Goal: Task Accomplishment & Management: Use online tool/utility

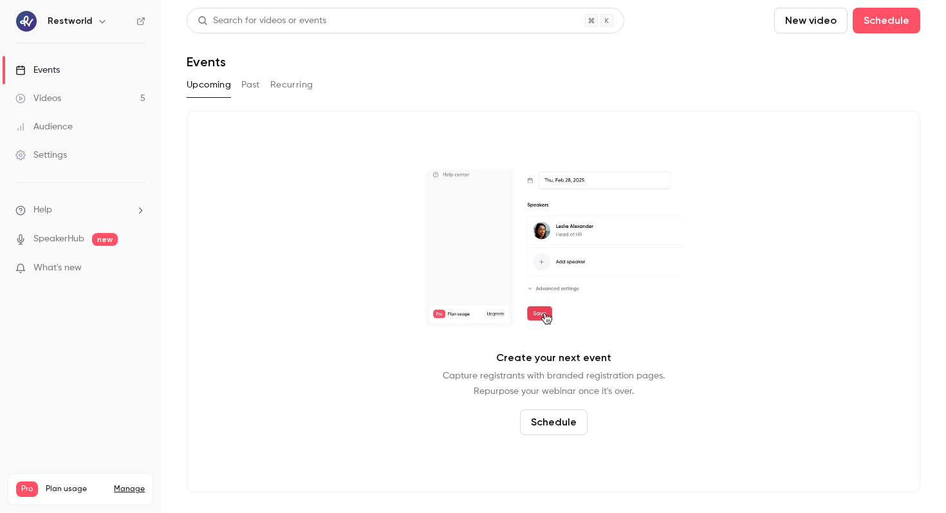
click at [106, 100] on link "Videos 5" at bounding box center [80, 98] width 161 height 28
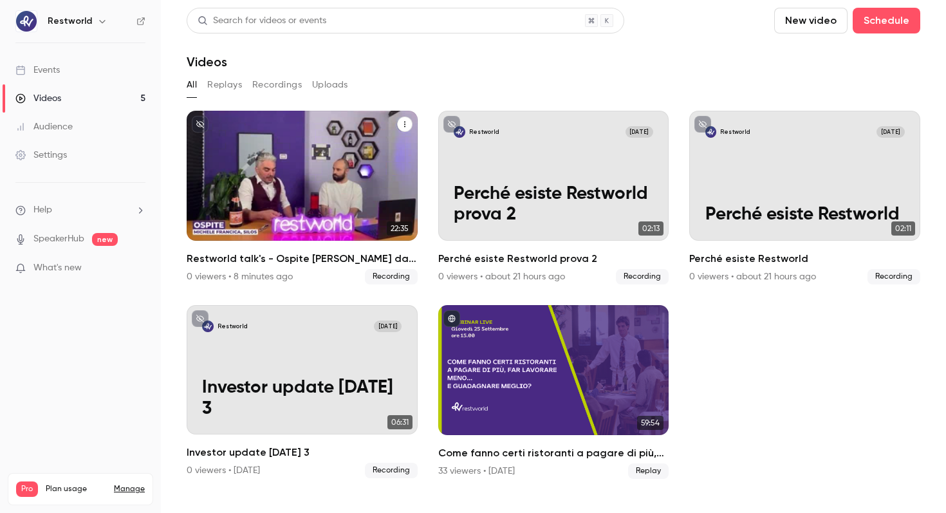
click at [338, 167] on p "Restworld talk's - Ospite [PERSON_NAME] da Silos" at bounding box center [301, 193] width 199 height 62
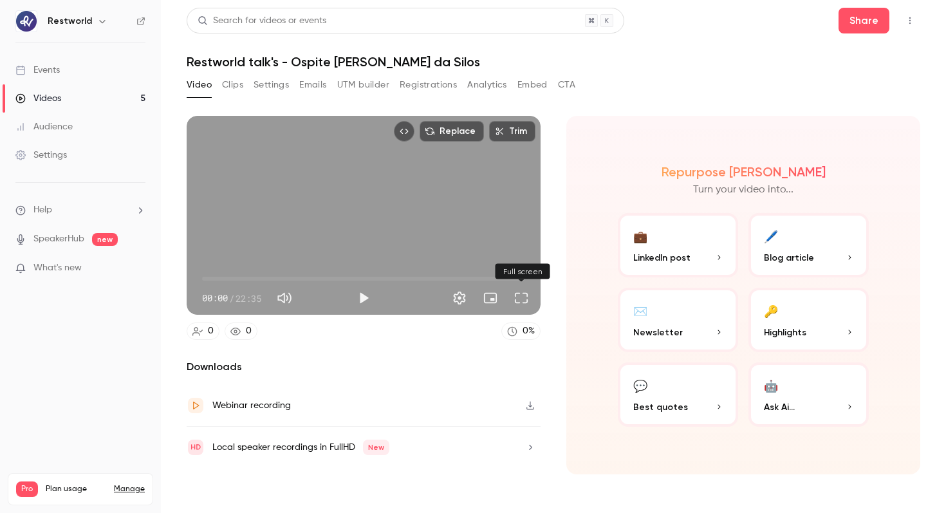
click at [518, 295] on button "Full screen" at bounding box center [521, 298] width 26 height 26
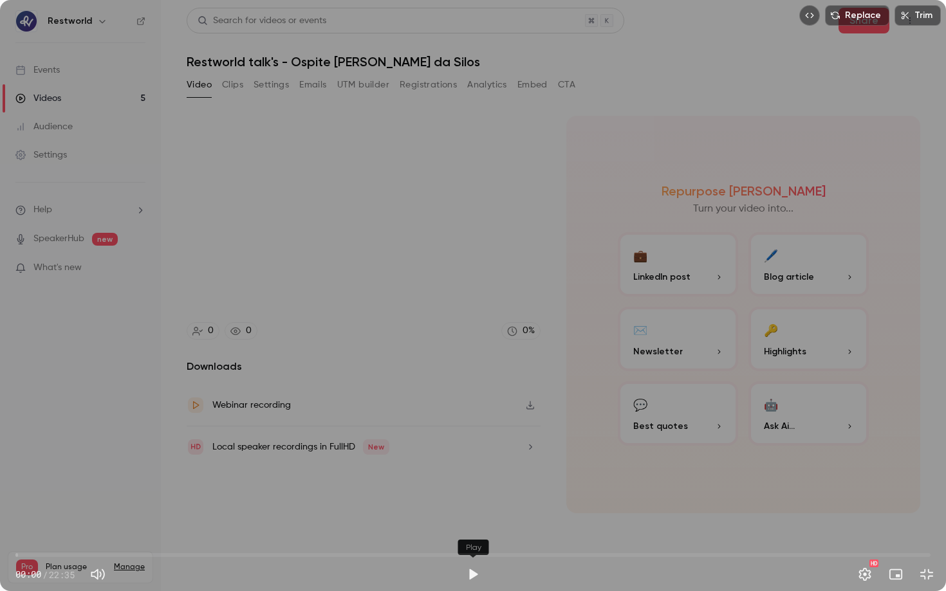
click at [474, 512] on button "Play" at bounding box center [473, 575] width 26 height 26
click at [129, 512] on span "00:13" at bounding box center [472, 555] width 915 height 21
click at [310, 512] on span "02:54" at bounding box center [472, 555] width 915 height 21
click at [565, 512] on span "13:34" at bounding box center [472, 555] width 915 height 21
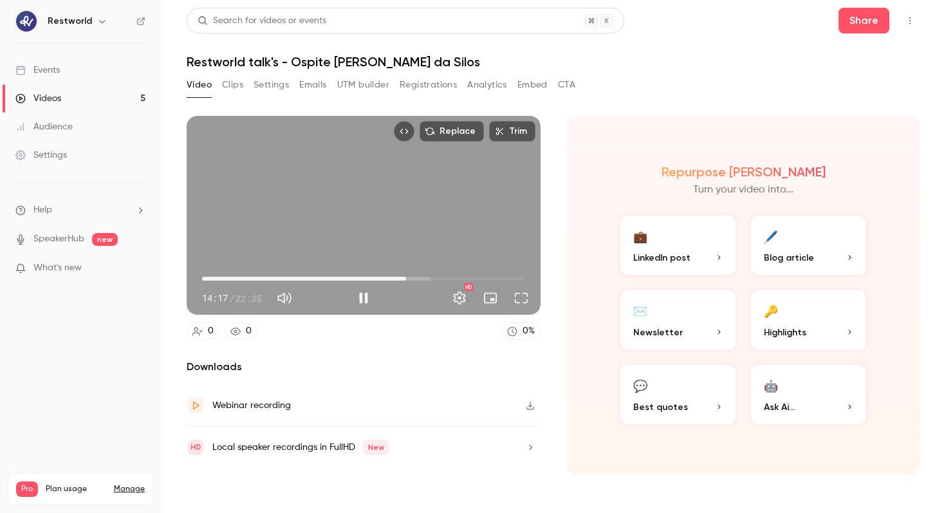
click at [425, 178] on div "Replace Trim 14:17 14:17 / 22:35 HD" at bounding box center [364, 215] width 354 height 199
click at [381, 206] on div "Replace Trim 14:17 14:17 / 22:35 HD" at bounding box center [364, 215] width 354 height 199
click at [524, 300] on button "Full screen" at bounding box center [521, 298] width 26 height 26
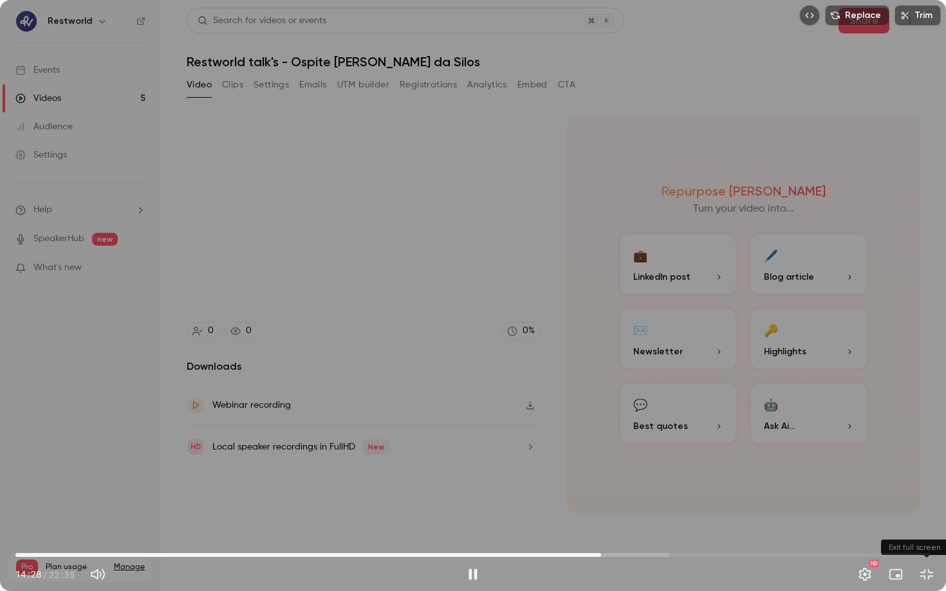
click at [928, 512] on button "Exit full screen" at bounding box center [927, 575] width 26 height 26
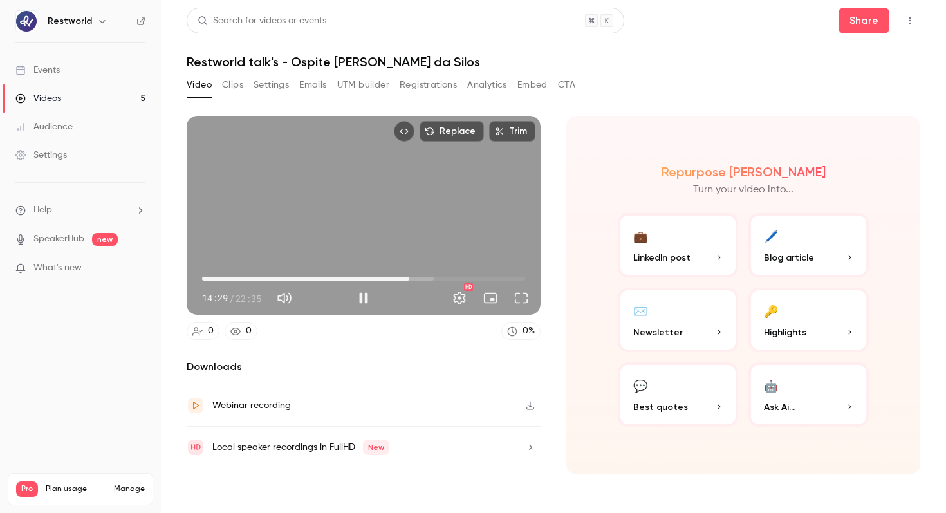
click at [325, 200] on div "Replace Trim 14:29 14:29 / 22:35 HD" at bounding box center [364, 215] width 354 height 199
click at [340, 219] on div "Replace Trim 14:29 14:29 / 22:35 HD" at bounding box center [364, 215] width 354 height 199
click at [522, 302] on button "Full screen" at bounding box center [521, 298] width 26 height 26
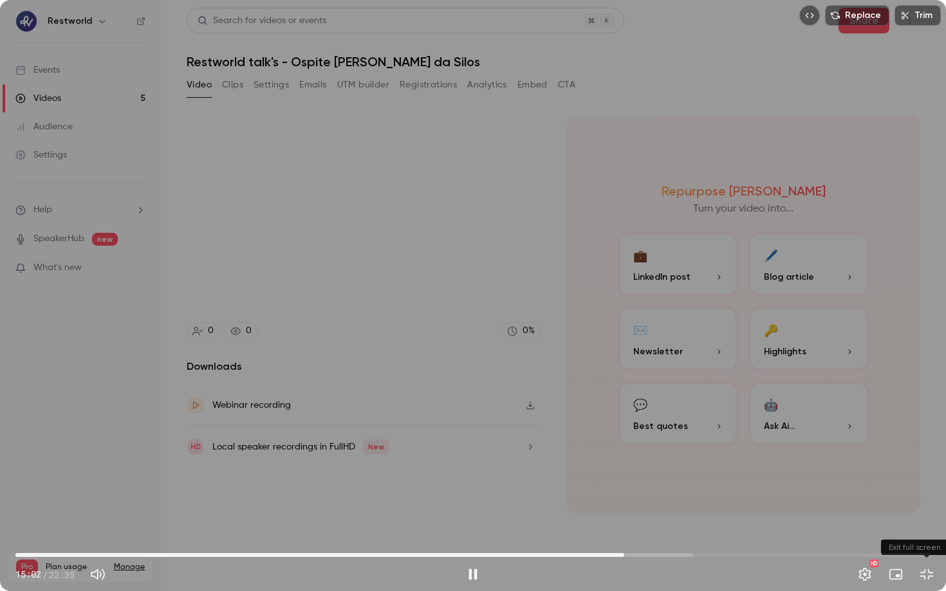
click at [929, 512] on button "Exit full screen" at bounding box center [927, 575] width 26 height 26
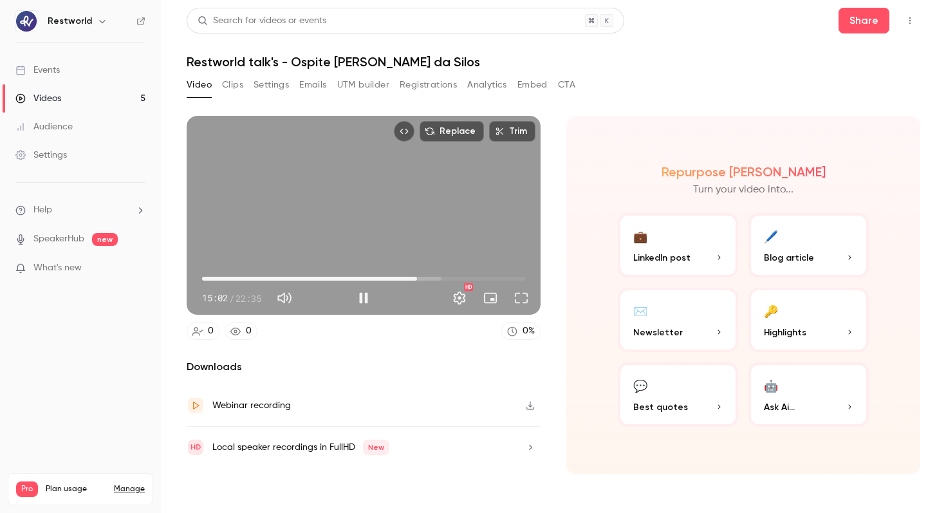
click at [414, 192] on div "Replace Trim 15:02 15:02 / 22:35 HD" at bounding box center [364, 215] width 354 height 199
click at [799, 241] on button "🖊️ Blog article" at bounding box center [808, 245] width 120 height 64
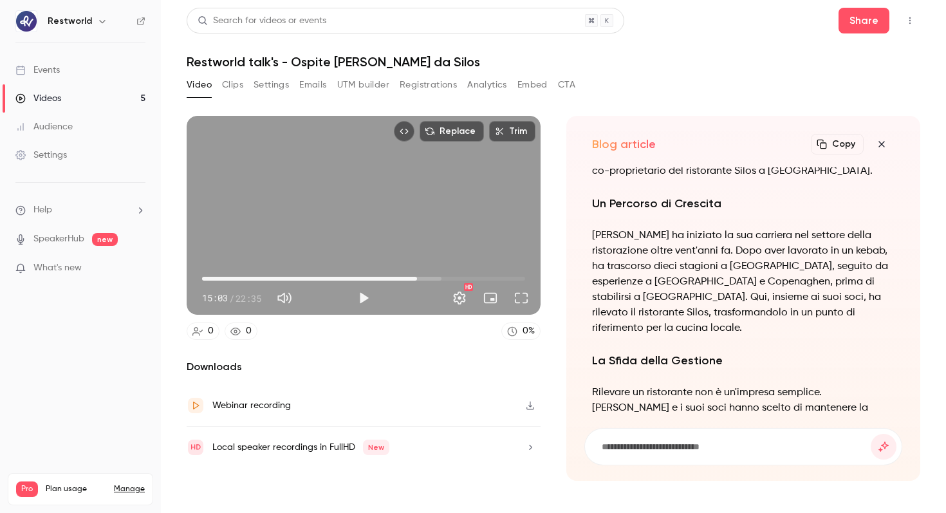
scroll to position [-663, 0]
click at [883, 140] on icon "button" at bounding box center [881, 144] width 15 height 10
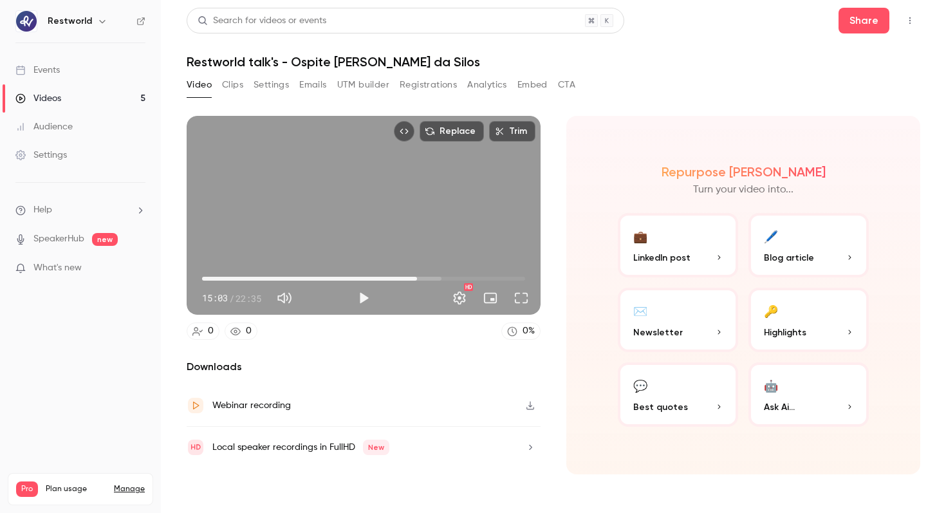
click at [686, 258] on span "LinkedIn post" at bounding box center [661, 258] width 57 height 14
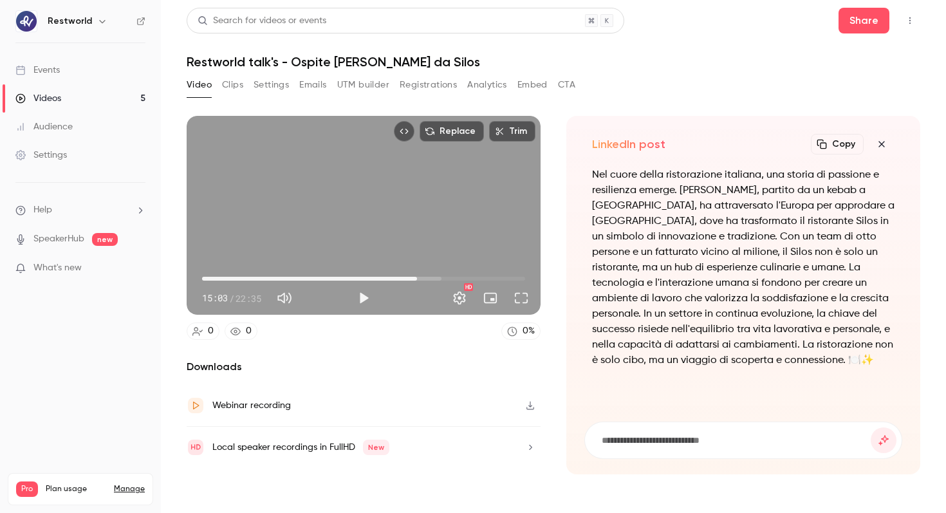
type input "*****"
click at [228, 78] on button "Clips" at bounding box center [232, 85] width 21 height 21
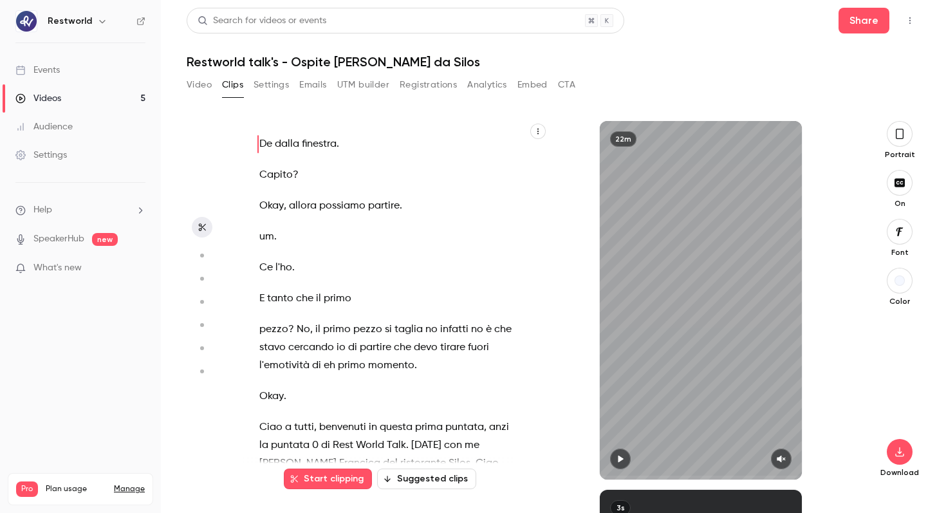
click at [723, 327] on div "22m" at bounding box center [700, 300] width 201 height 358
click at [784, 461] on icon "button" at bounding box center [781, 458] width 10 height 9
type input "***"
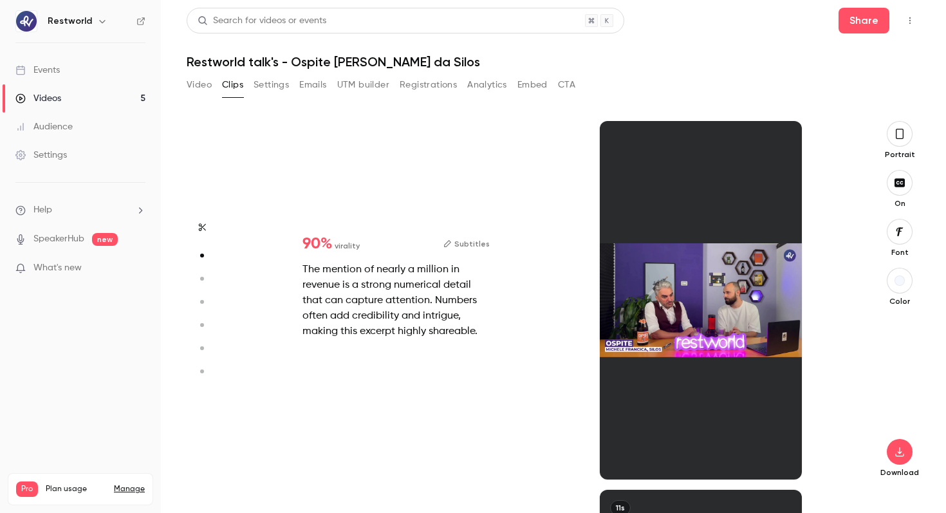
scroll to position [369, 0]
click at [692, 308] on div at bounding box center [700, 300] width 201 height 358
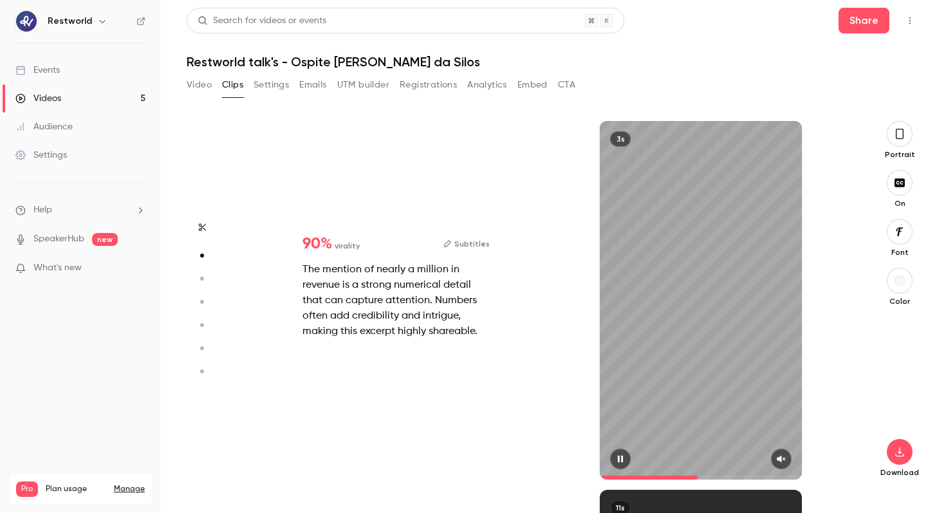
click at [778, 455] on icon "button" at bounding box center [781, 458] width 10 height 9
click at [687, 290] on div "3s" at bounding box center [700, 300] width 201 height 358
type input "***"
type input "*"
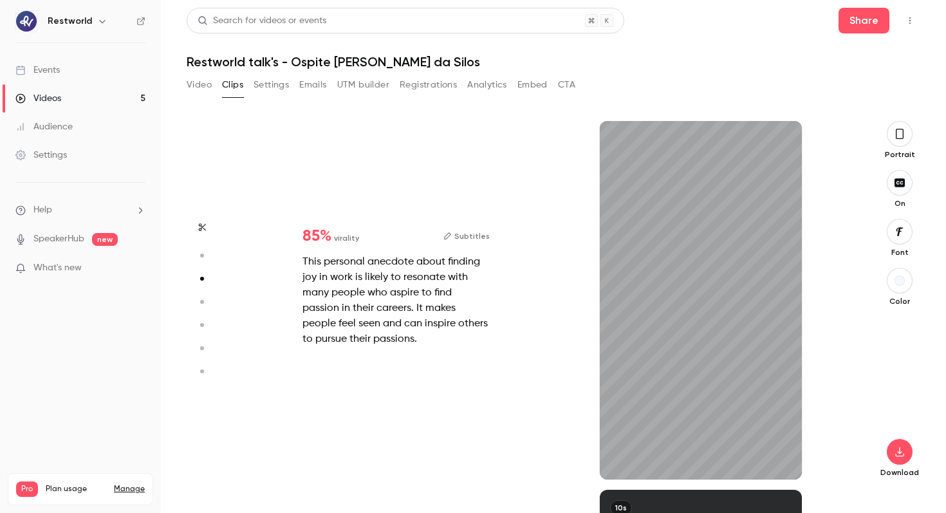
scroll to position [737, 0]
click at [775, 458] on button "button" at bounding box center [781, 458] width 21 height 21
type input "****"
type input "***"
type input "*"
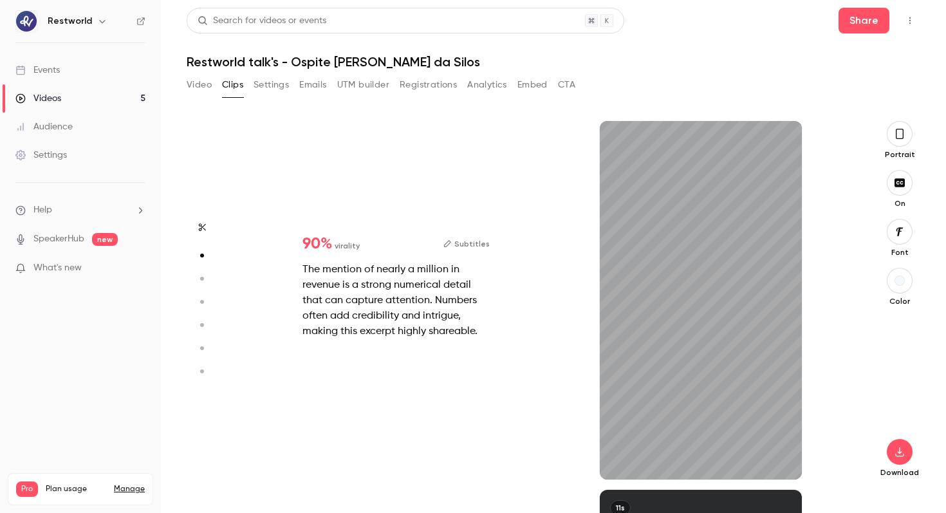
type input "***"
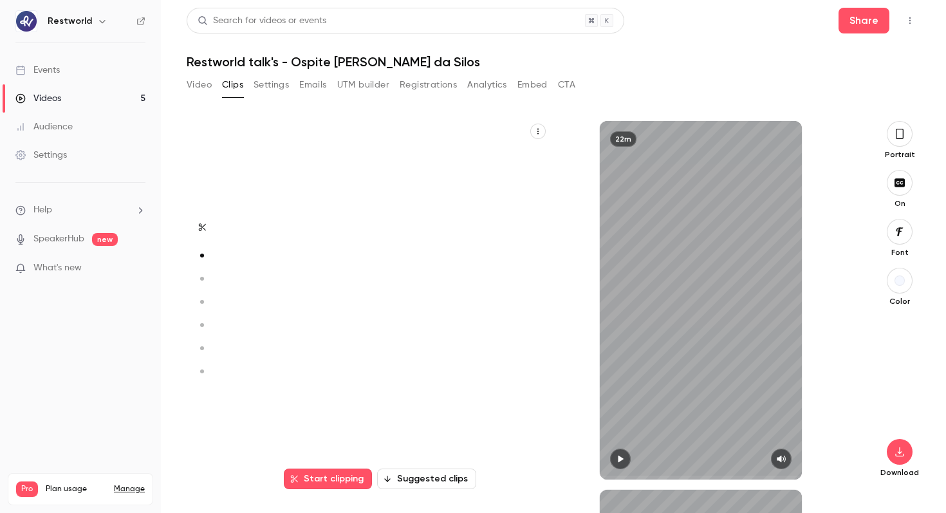
type input "***"
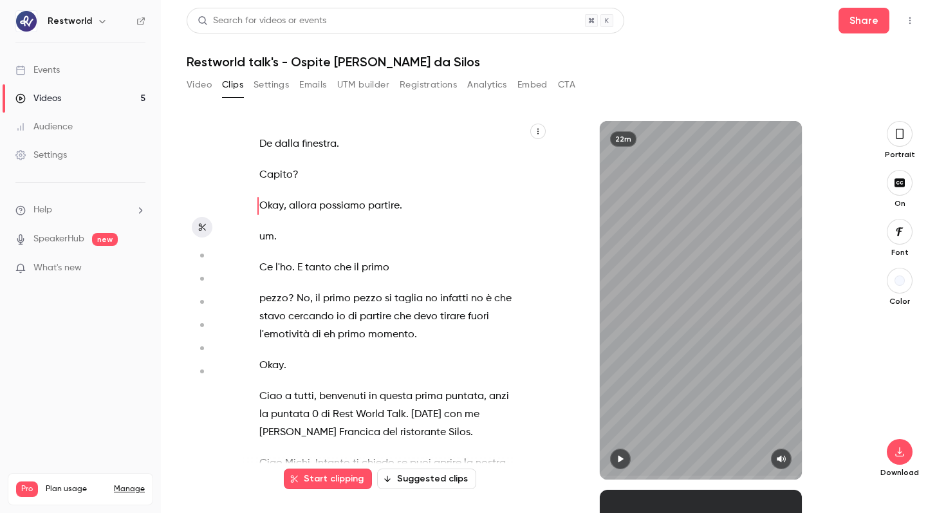
type input "*"
click at [899, 134] on icon "button" at bounding box center [899, 134] width 10 height 14
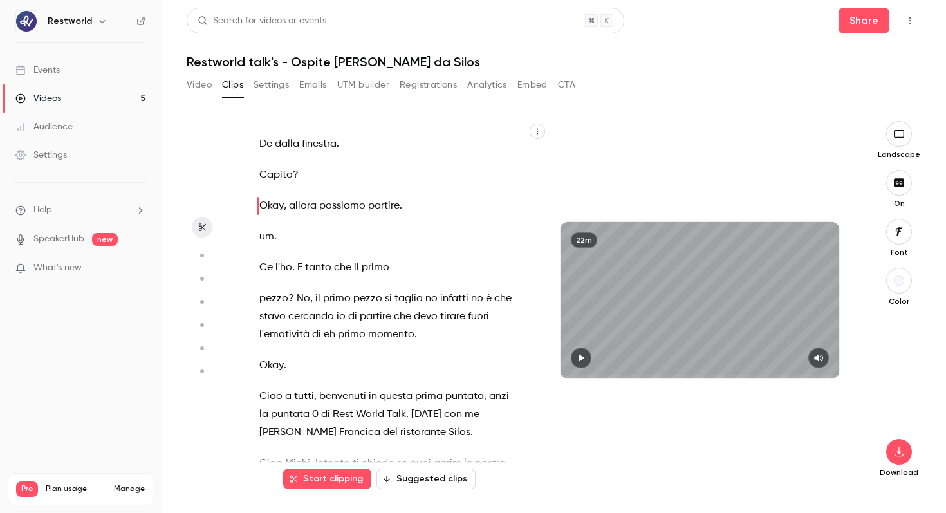
click at [903, 132] on icon "button" at bounding box center [899, 134] width 14 height 10
type input "***"
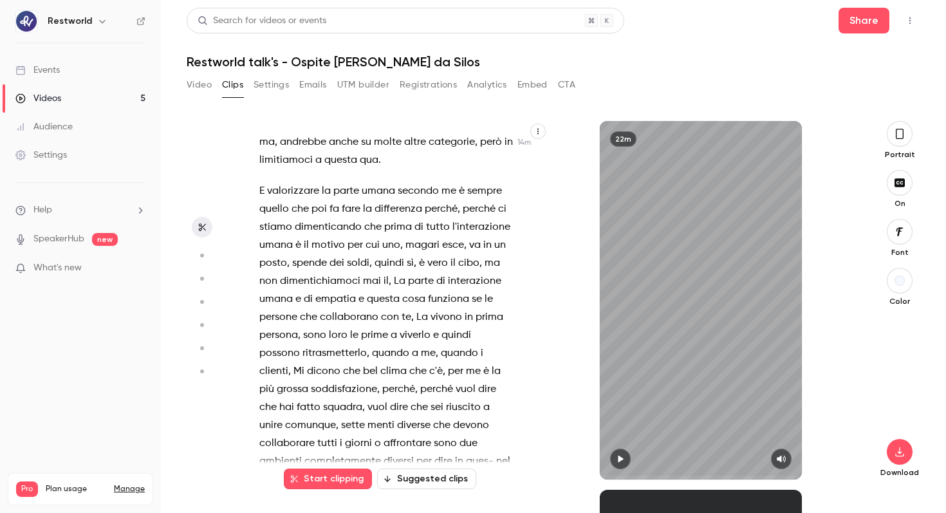
scroll to position [6250, 0]
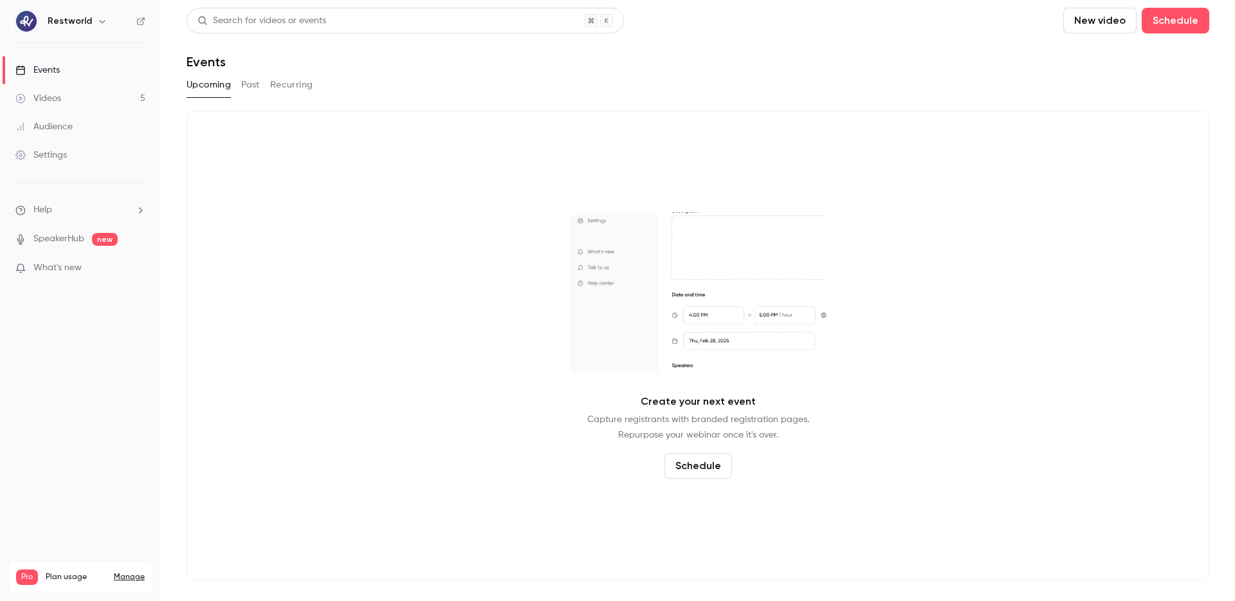
click at [80, 98] on link "Videos 5" at bounding box center [80, 98] width 161 height 28
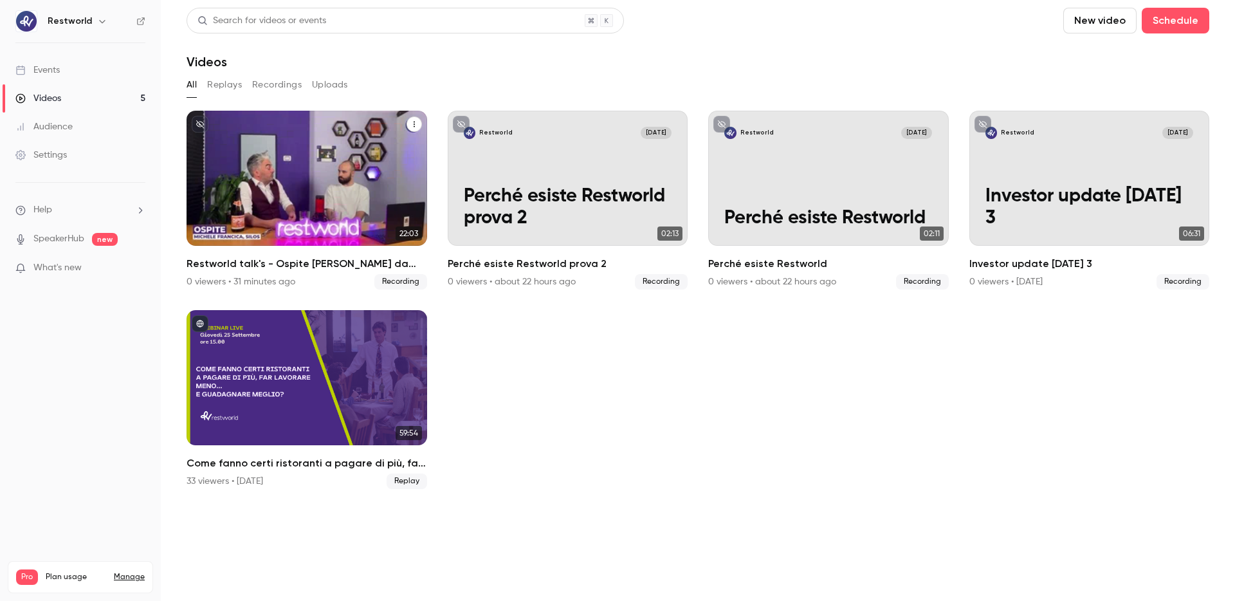
click at [290, 156] on div "Restworld Oct 8 Restworld talk's - Ospite Michele Francica da Silos" at bounding box center [307, 178] width 241 height 135
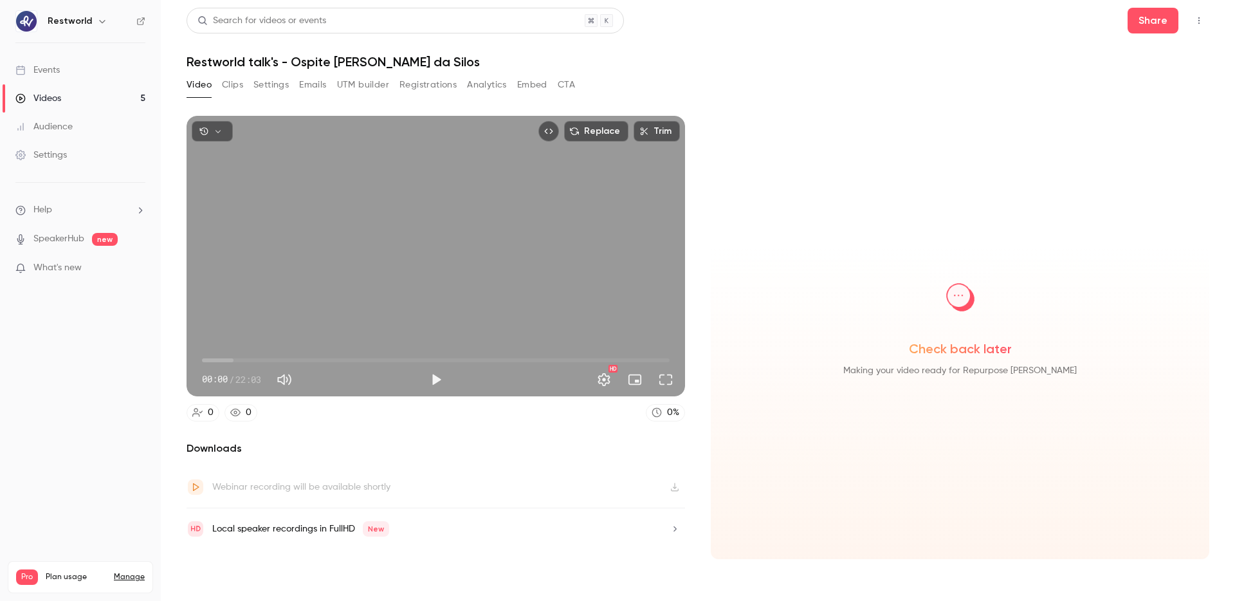
click at [416, 79] on button "Registrations" at bounding box center [428, 85] width 57 height 21
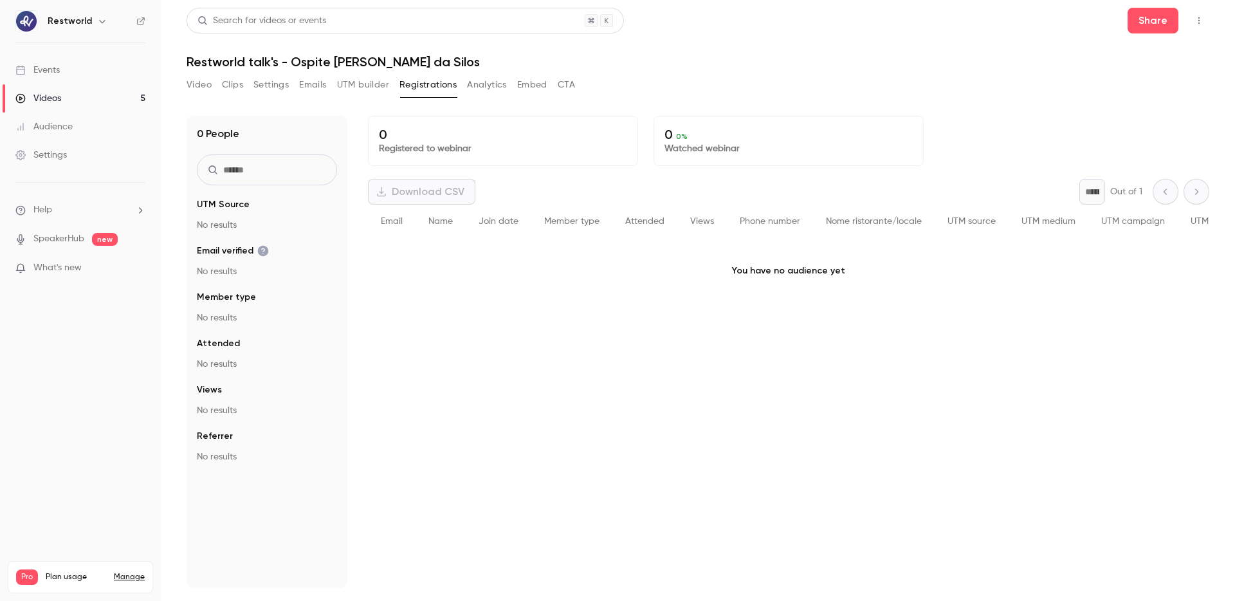
click at [196, 81] on button "Video" at bounding box center [199, 85] width 25 height 21
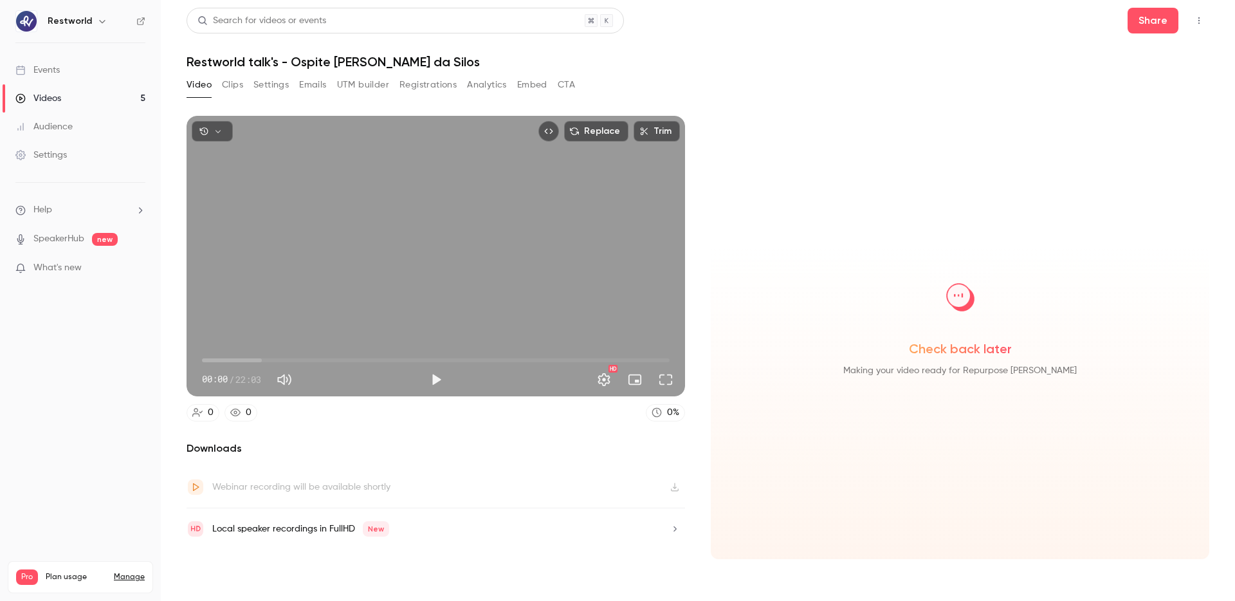
click at [349, 533] on div "Local speaker recordings in FullHD New" at bounding box center [300, 528] width 177 height 15
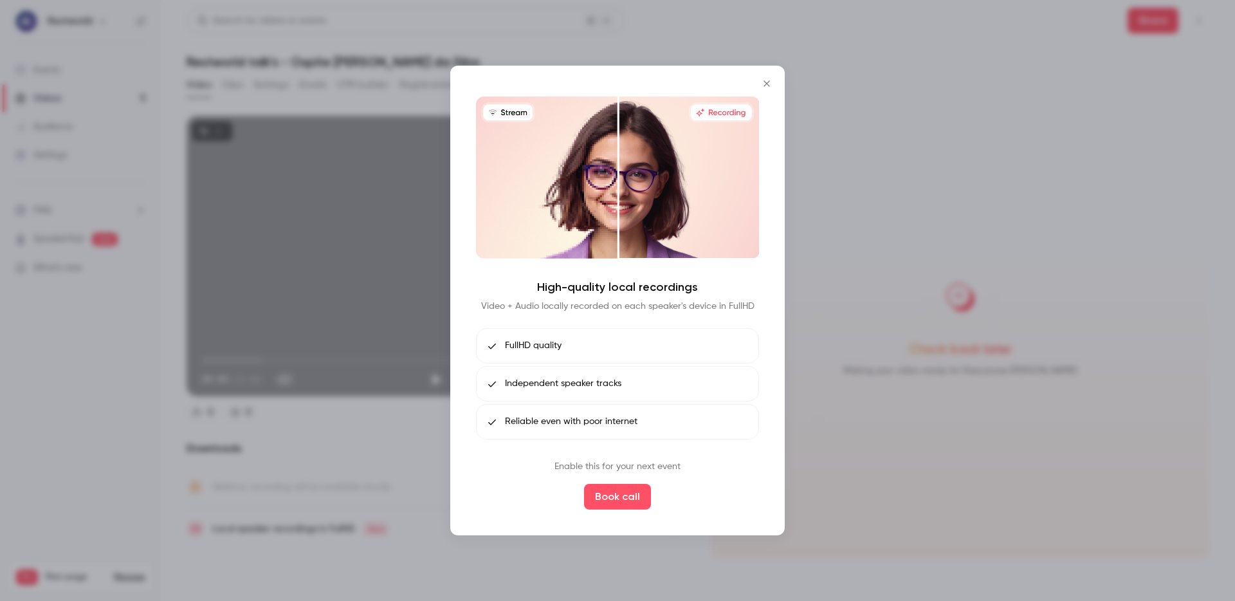
click at [775, 77] on button "Close" at bounding box center [767, 84] width 26 height 26
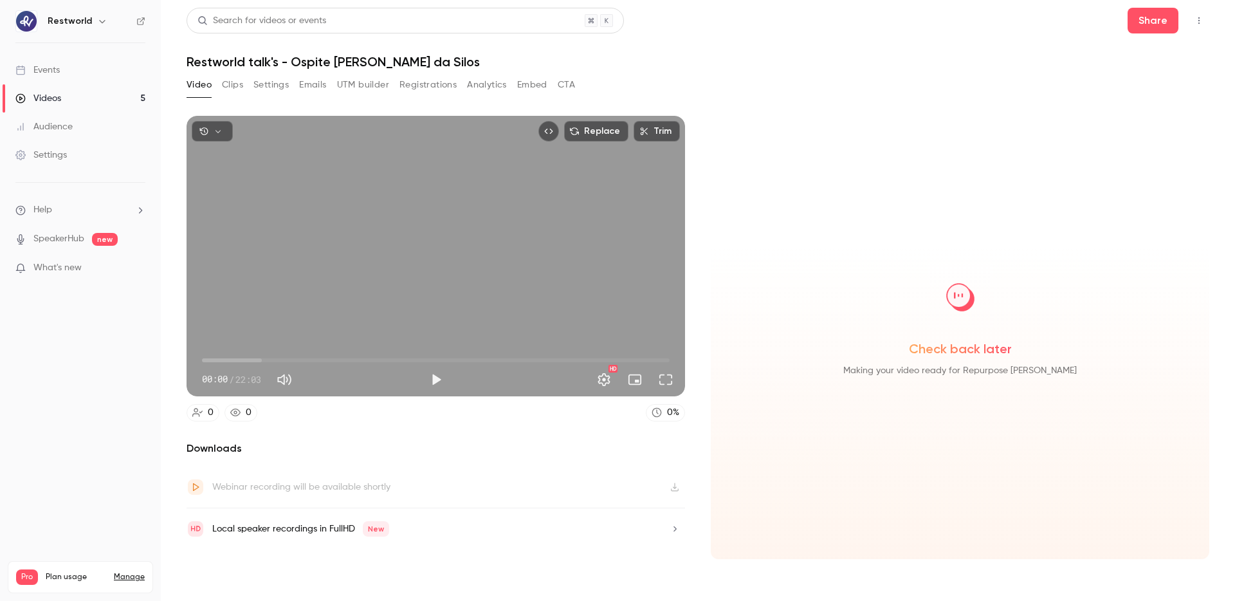
click at [396, 477] on div "Webinar recording will be available shortly" at bounding box center [436, 487] width 499 height 42
click at [395, 476] on div "Webinar recording will be available shortly" at bounding box center [436, 487] width 499 height 42
click at [275, 481] on div "Webinar recording will be available shortly" at bounding box center [301, 486] width 178 height 15
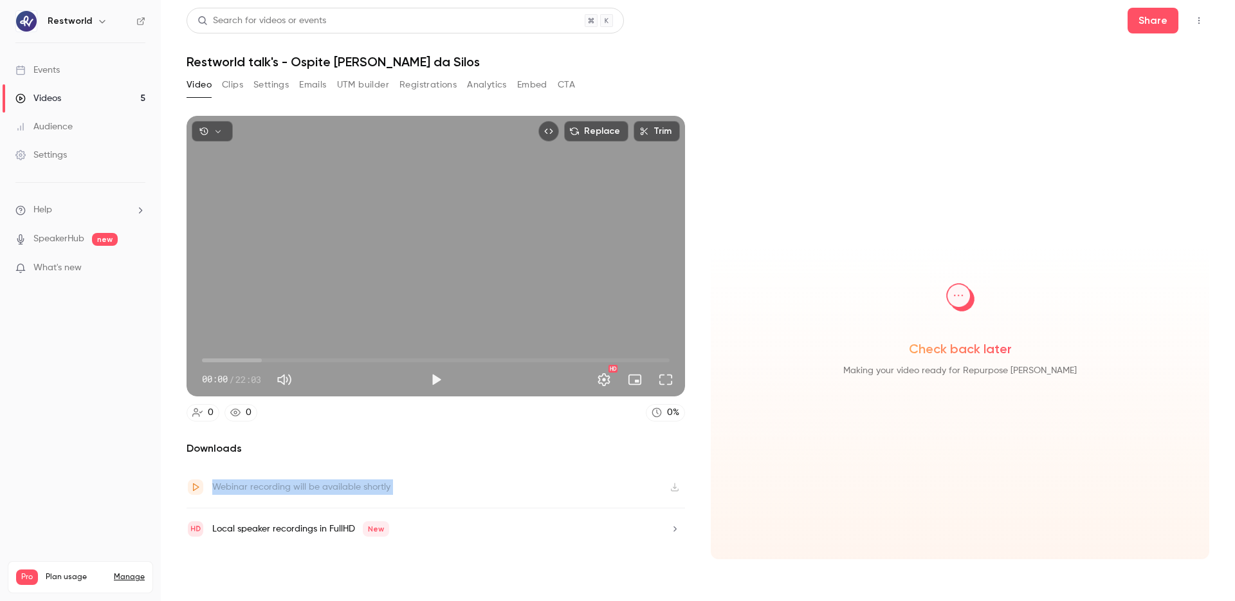
click at [281, 482] on div "Webinar recording will be available shortly" at bounding box center [301, 486] width 178 height 15
click at [290, 484] on div "Webinar recording will be available shortly" at bounding box center [301, 486] width 178 height 15
drag, startPoint x: 232, startPoint y: 484, endPoint x: 412, endPoint y: 487, distance: 180.8
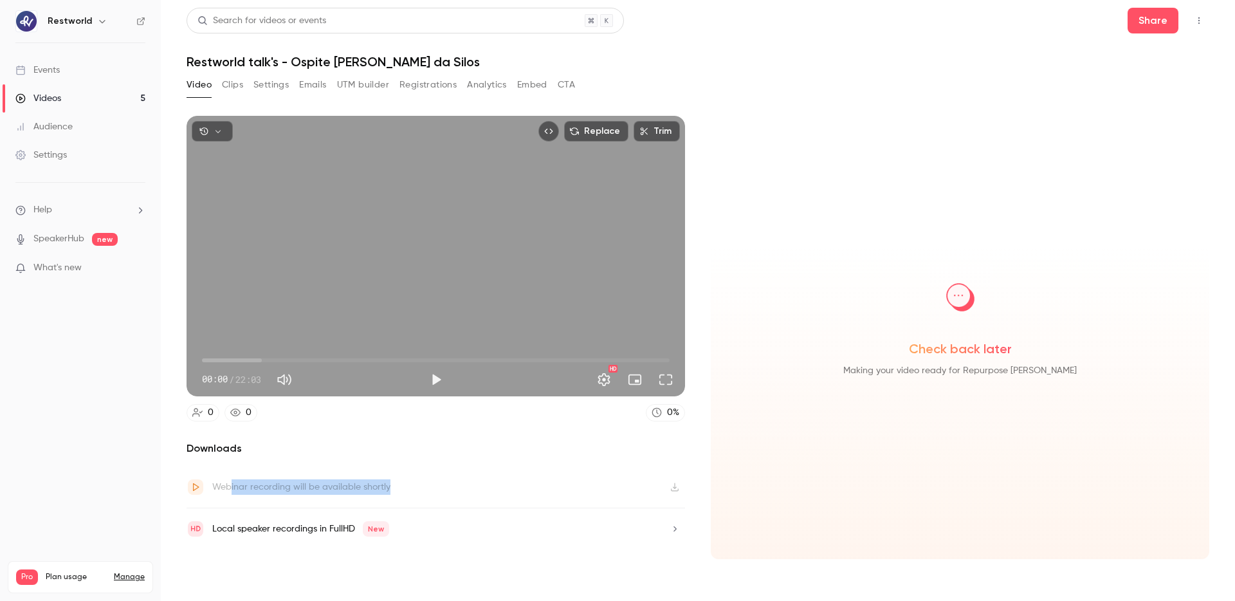
click at [410, 486] on div "Webinar recording will be available shortly" at bounding box center [436, 487] width 499 height 42
click at [412, 487] on div "Webinar recording will be available shortly" at bounding box center [436, 487] width 499 height 42
click at [95, 95] on link "Videos 5" at bounding box center [80, 98] width 161 height 28
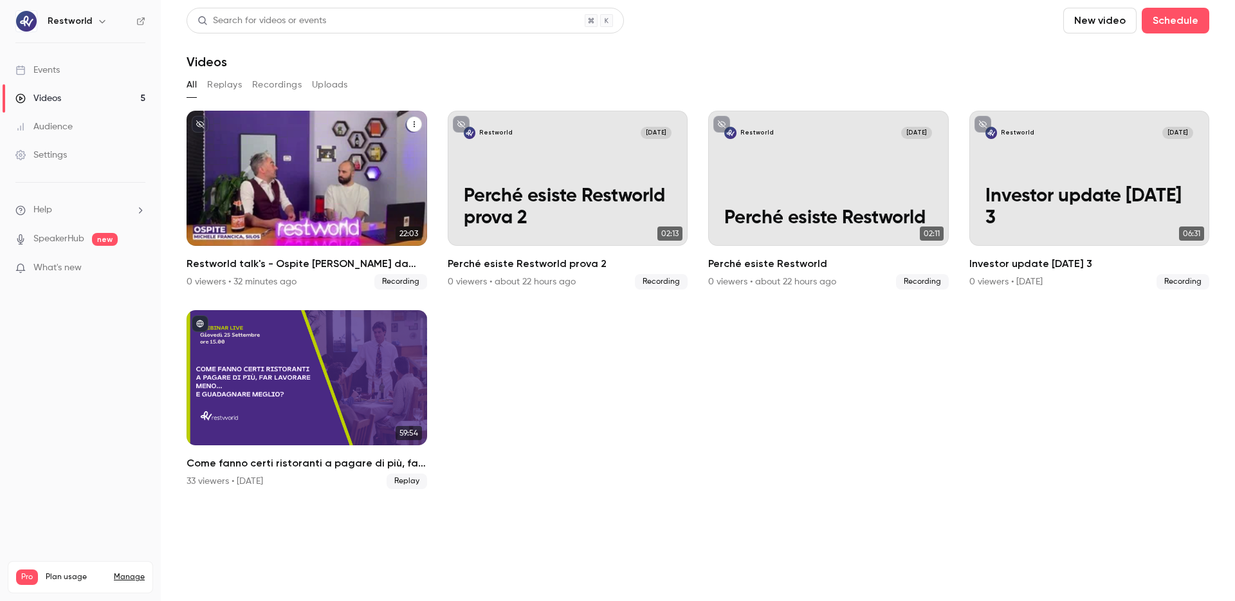
click at [336, 179] on p "Restworld talk's - Ospite [PERSON_NAME] da Silos" at bounding box center [307, 197] width 208 height 66
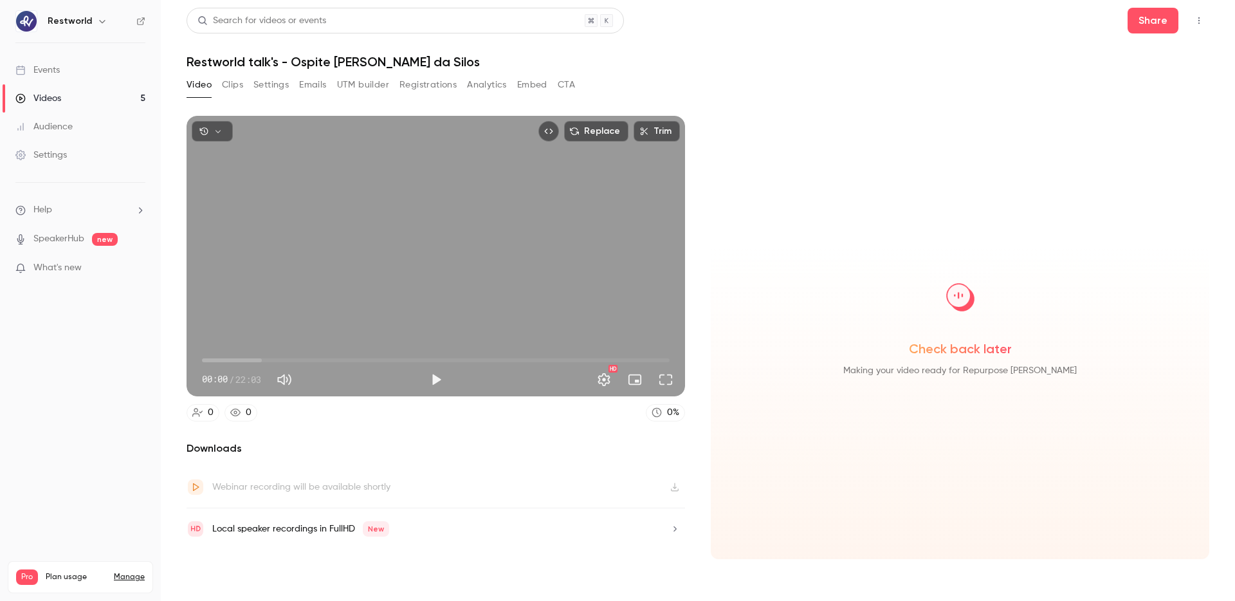
click at [67, 100] on link "Videos 5" at bounding box center [80, 98] width 161 height 28
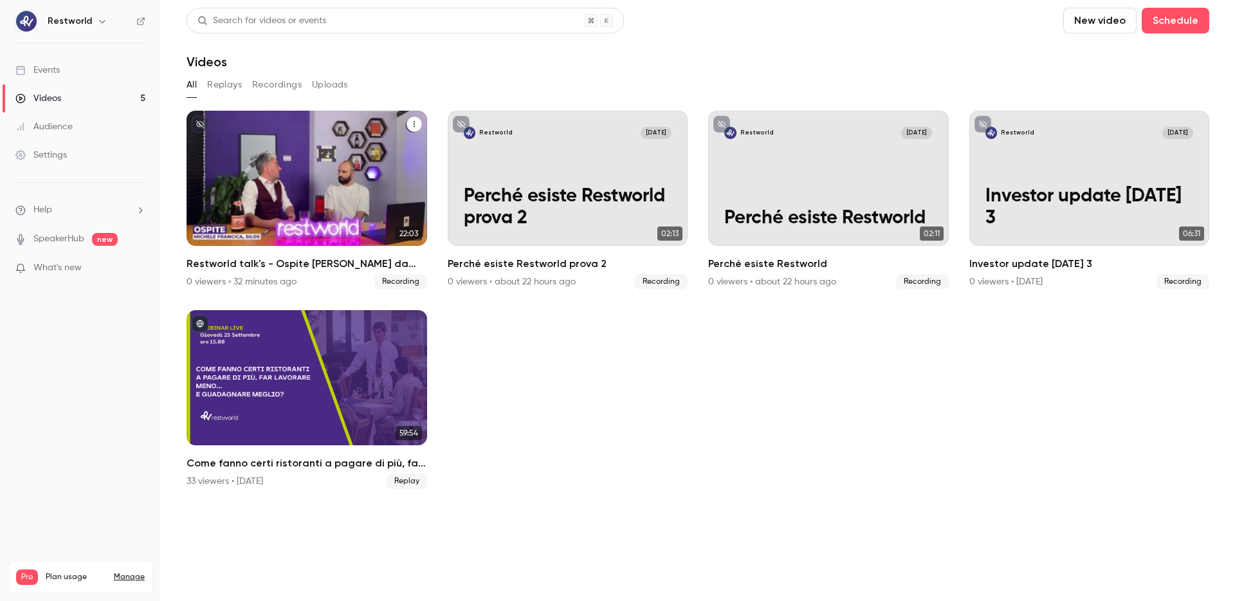
click at [204, 125] on button "unpublished" at bounding box center [200, 124] width 17 height 17
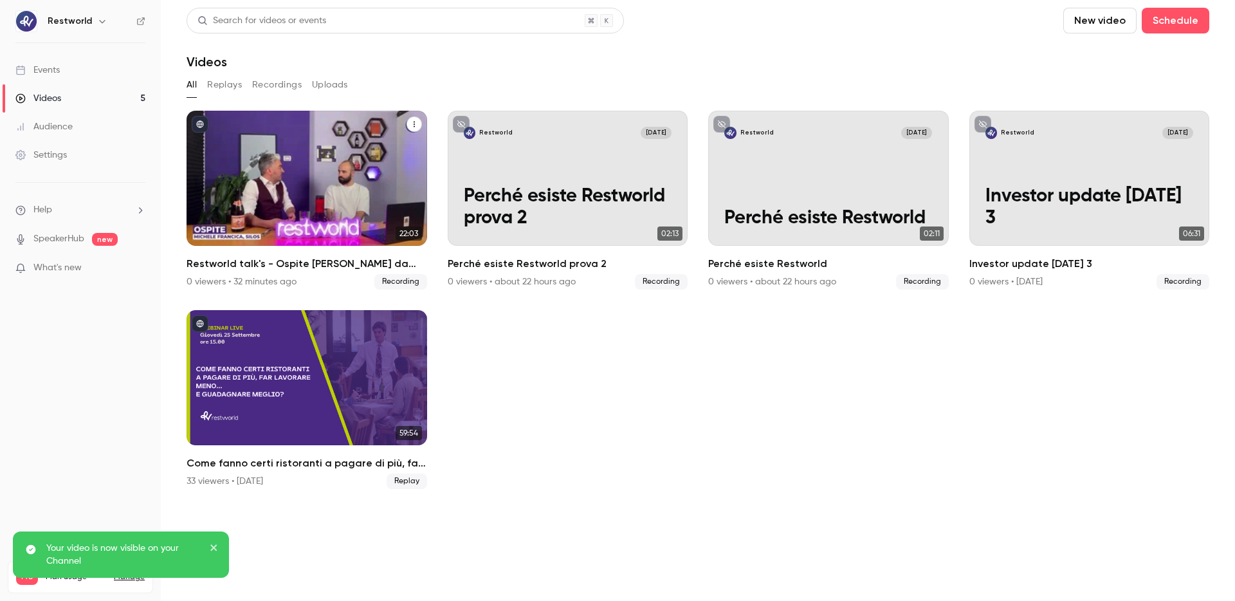
click at [200, 123] on icon "published" at bounding box center [200, 124] width 8 height 8
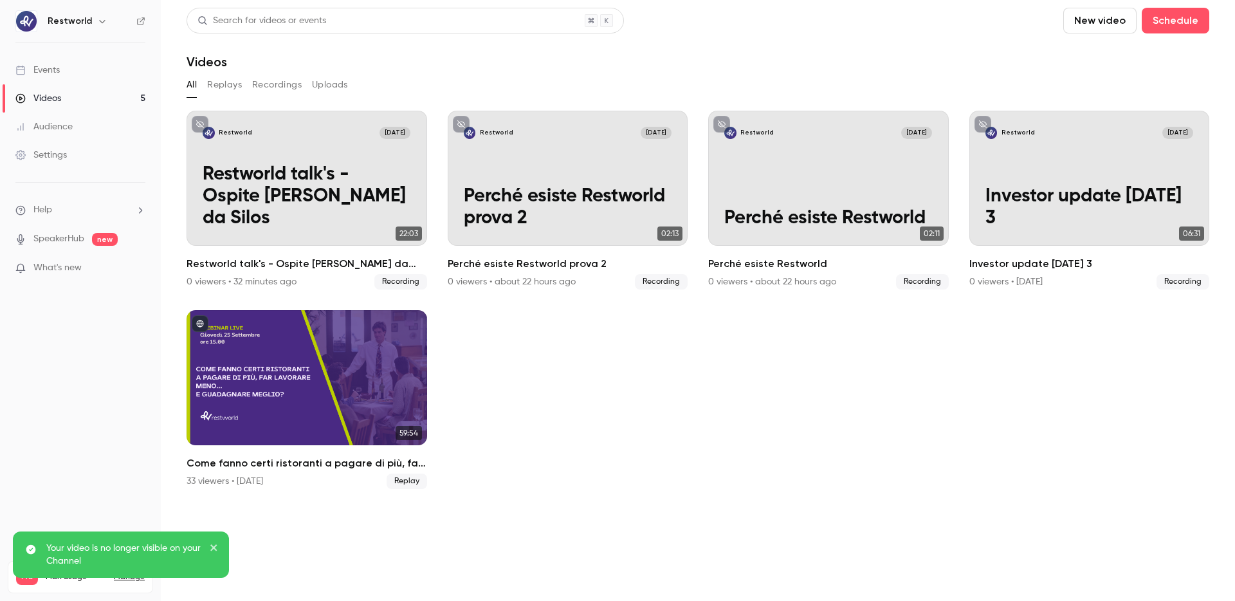
click at [84, 19] on h6 "Restworld" at bounding box center [70, 21] width 44 height 13
click at [98, 28] on button "button" at bounding box center [102, 21] width 15 height 15
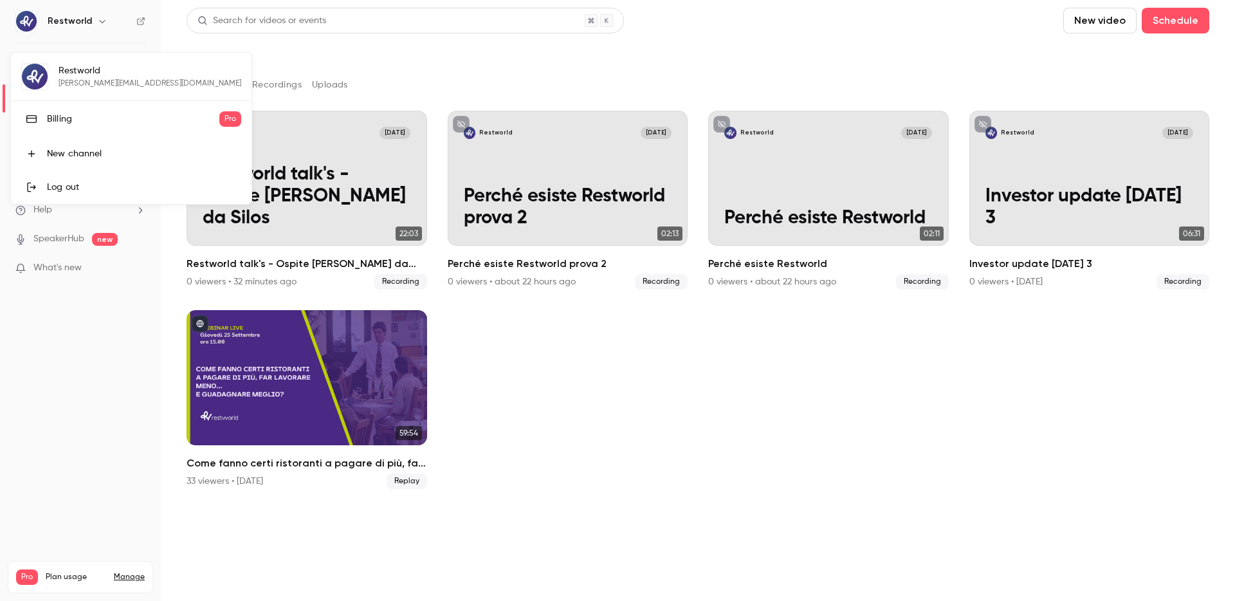
click at [130, 147] on div "New channel" at bounding box center [144, 153] width 194 height 13
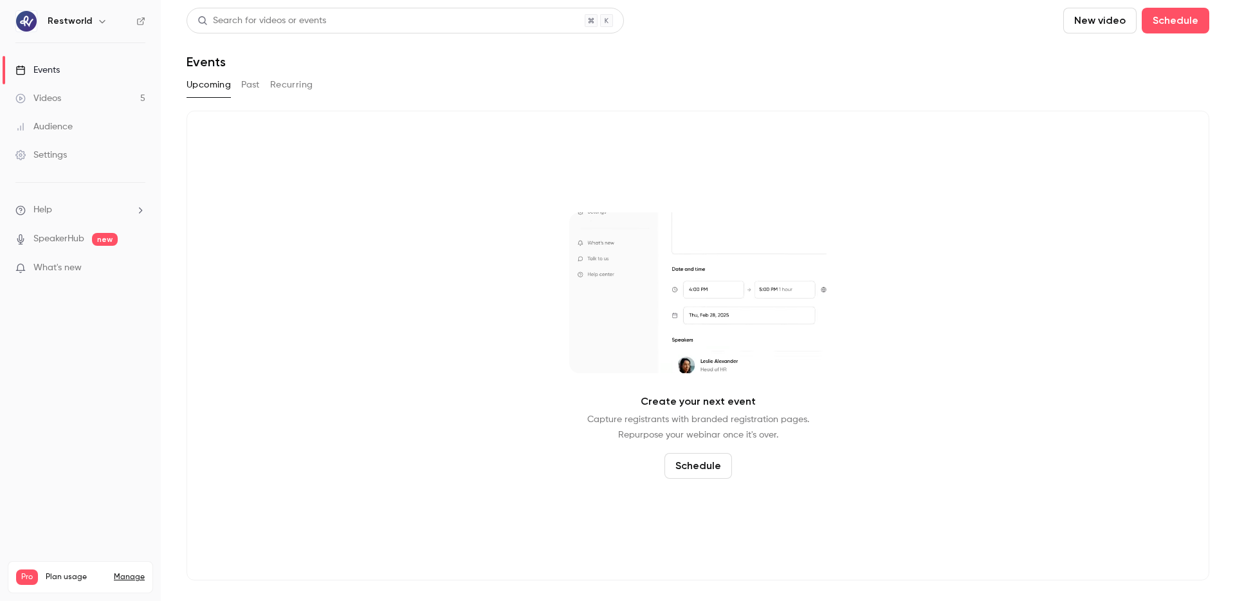
click at [130, 106] on link "Videos 5" at bounding box center [80, 98] width 161 height 28
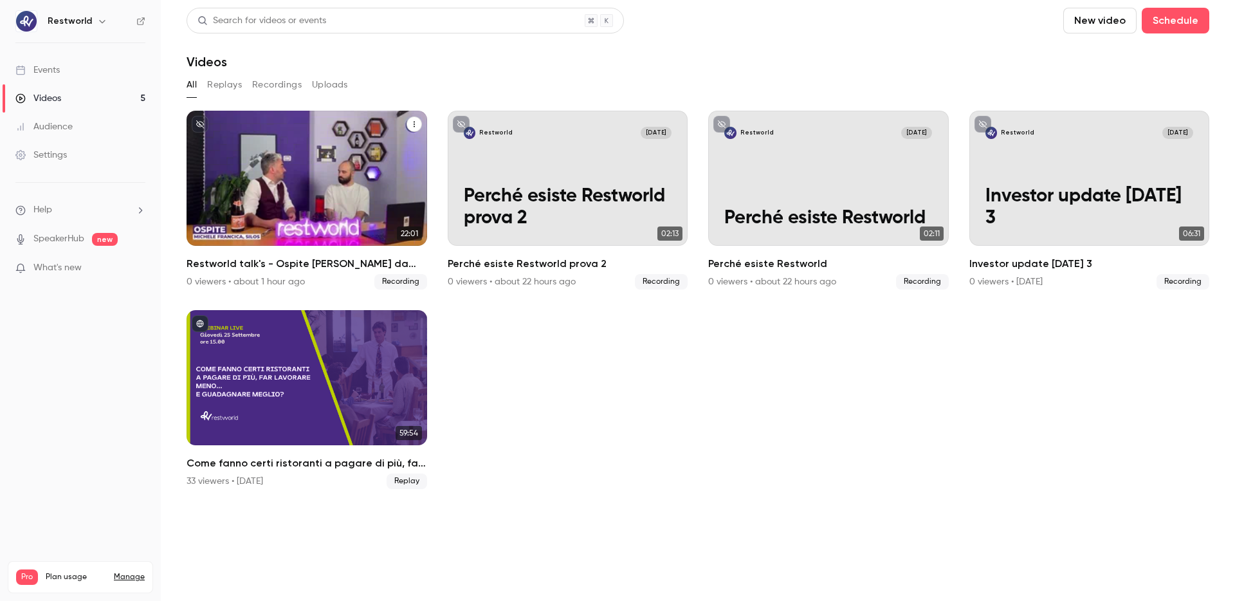
click at [315, 182] on p "Restworld talk's - Ospite [PERSON_NAME] da Silos" at bounding box center [307, 197] width 208 height 66
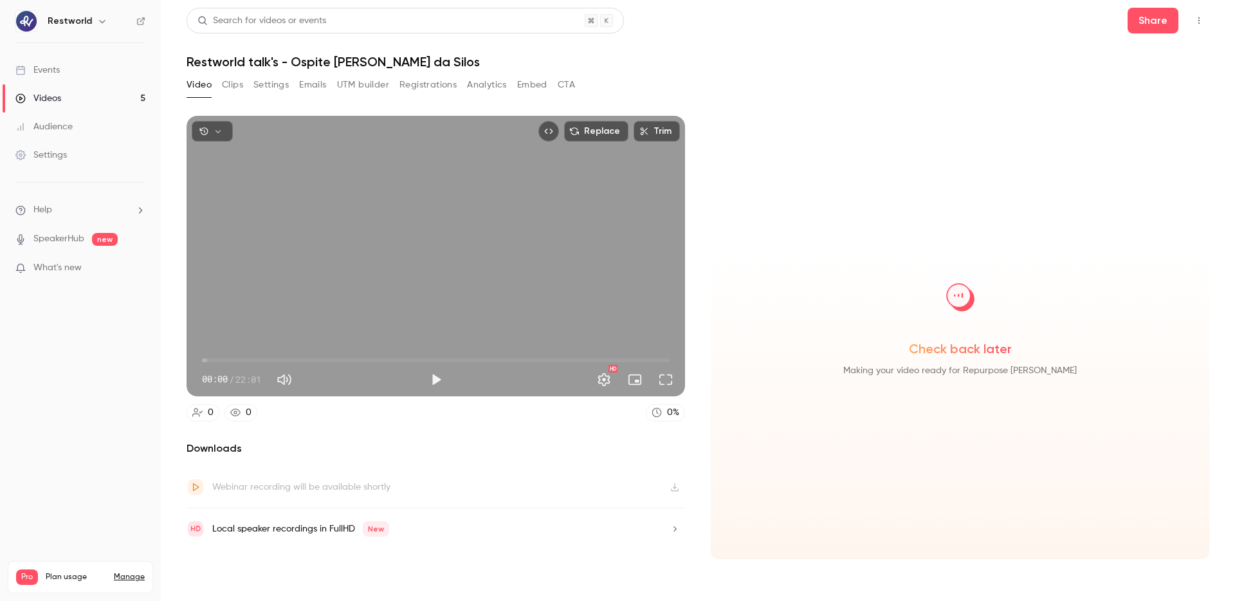
click at [391, 484] on div "Webinar recording will be available shortly" at bounding box center [436, 487] width 499 height 42
drag, startPoint x: 895, startPoint y: 343, endPoint x: 1077, endPoint y: 367, distance: 183.7
click at [1077, 367] on div "Check back later Making your video ready for Repurpose Ai" at bounding box center [960, 321] width 478 height 113
drag, startPoint x: 1077, startPoint y: 367, endPoint x: 941, endPoint y: 333, distance: 140.1
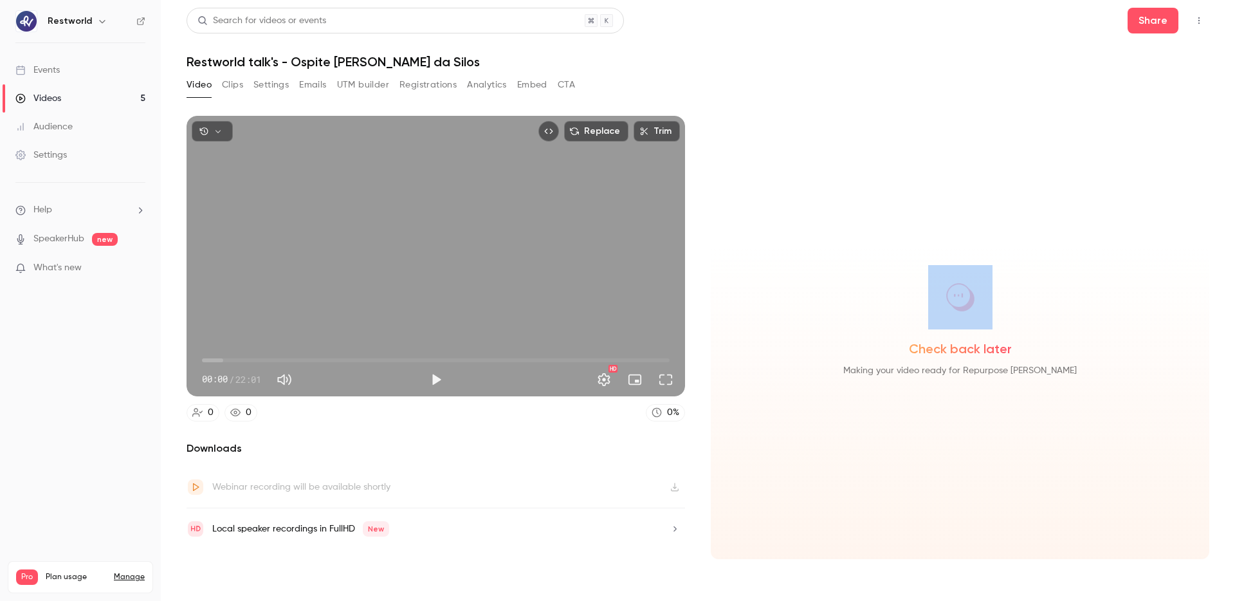
click at [941, 333] on div "Check back later Making your video ready for Repurpose Ai" at bounding box center [960, 321] width 478 height 113
click at [941, 331] on div "Check back later Making your video ready for Repurpose Ai" at bounding box center [960, 321] width 478 height 113
click at [333, 255] on div "Replace Trim 00:00 00:00 / 22:01 HD" at bounding box center [436, 256] width 499 height 281
click at [438, 380] on button "Pause" at bounding box center [436, 380] width 26 height 26
type input "***"
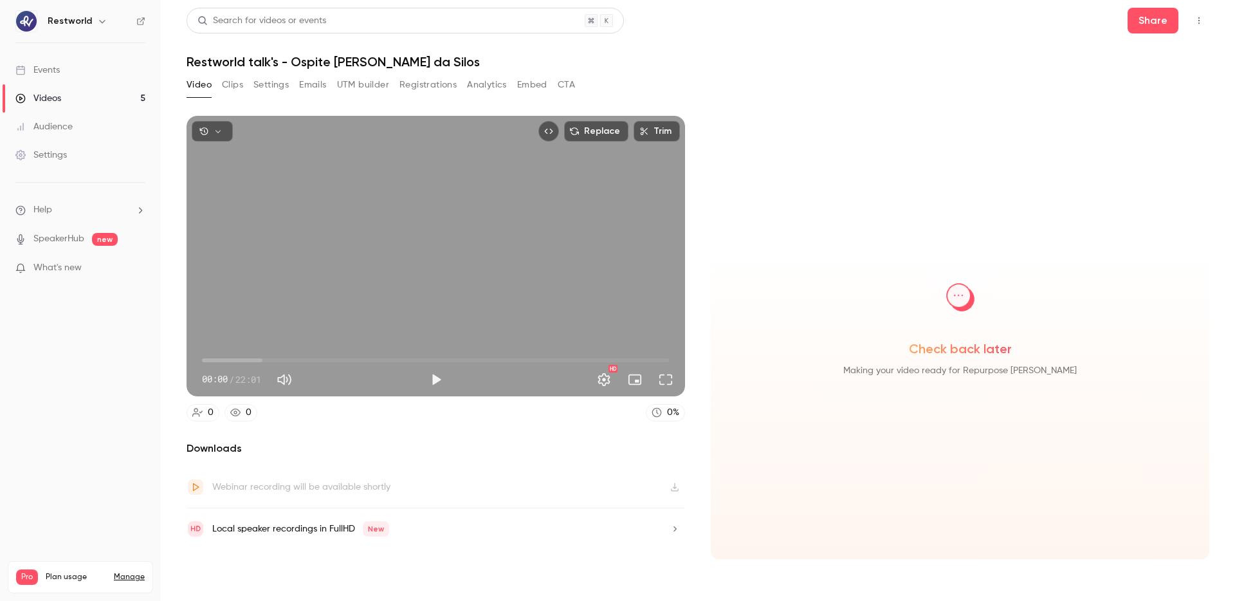
click at [234, 84] on button "Clips" at bounding box center [232, 85] width 21 height 21
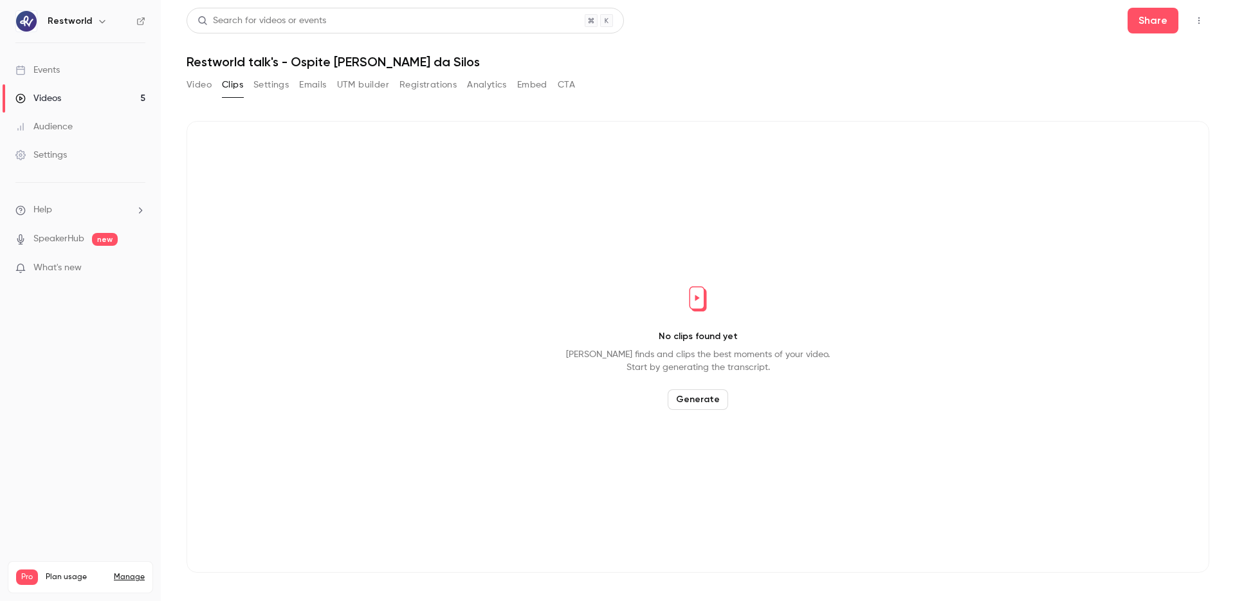
click at [717, 400] on button "Generate" at bounding box center [698, 399] width 60 height 21
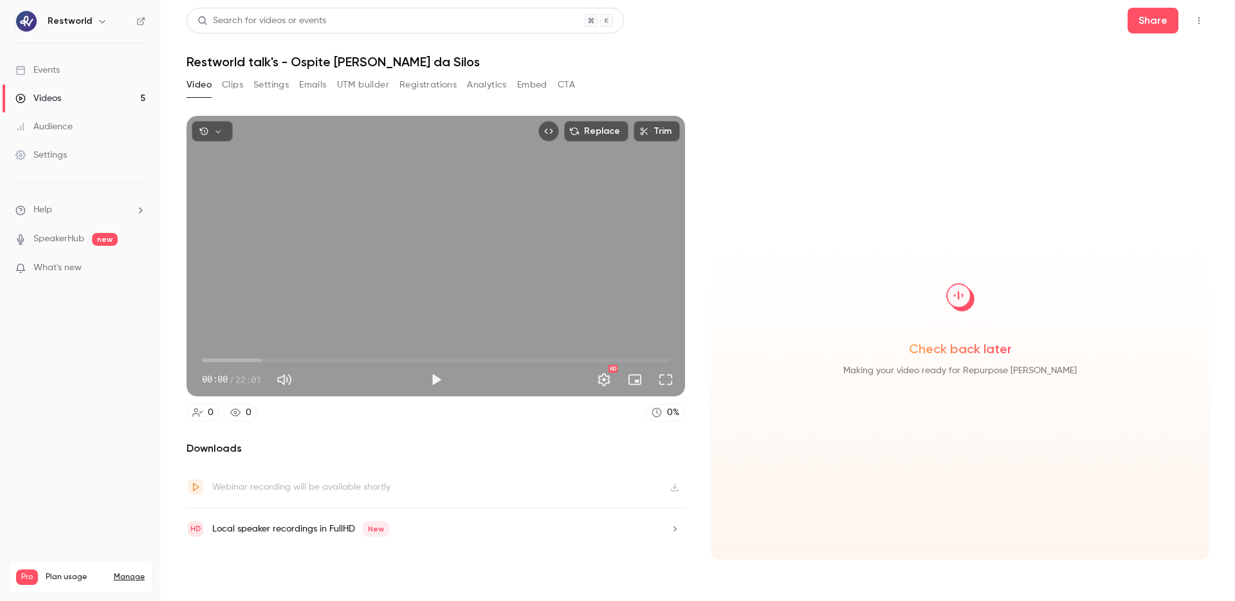
click at [230, 77] on button "Clips" at bounding box center [232, 85] width 21 height 21
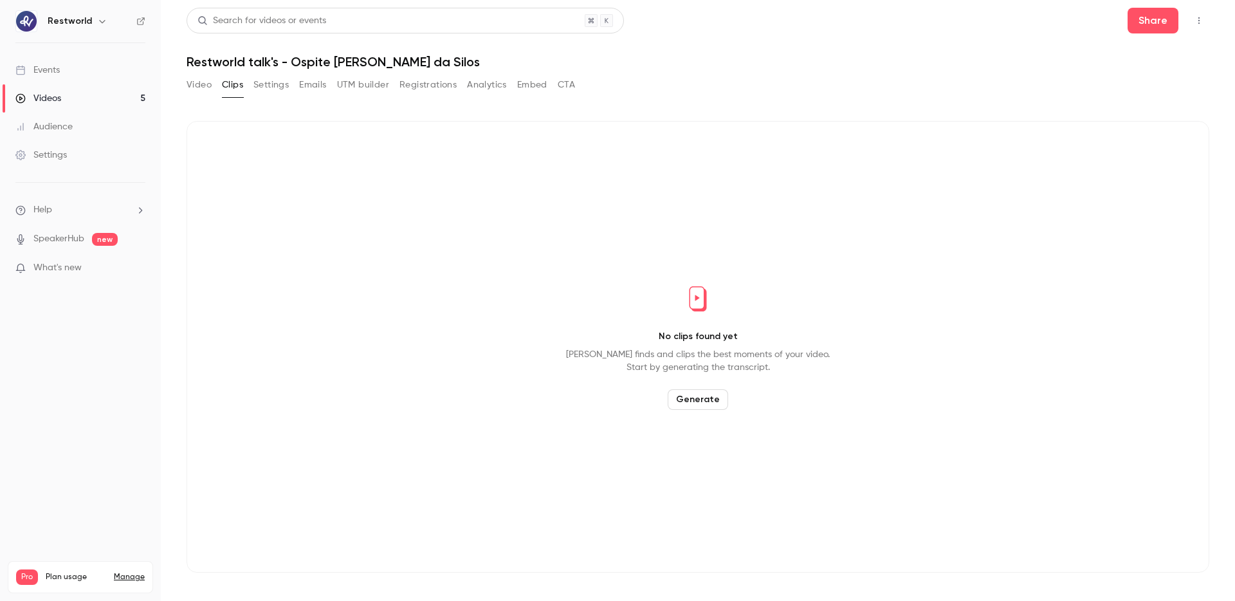
click at [702, 400] on button "Generate" at bounding box center [698, 399] width 60 height 21
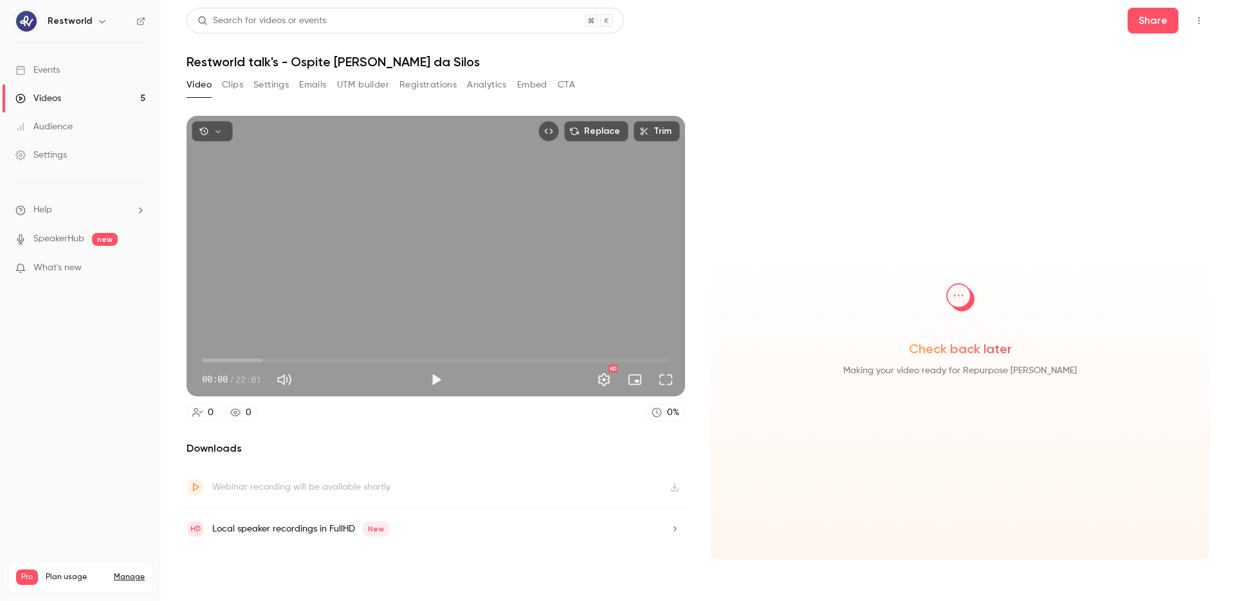
click at [75, 101] on link "Videos 5" at bounding box center [80, 98] width 161 height 28
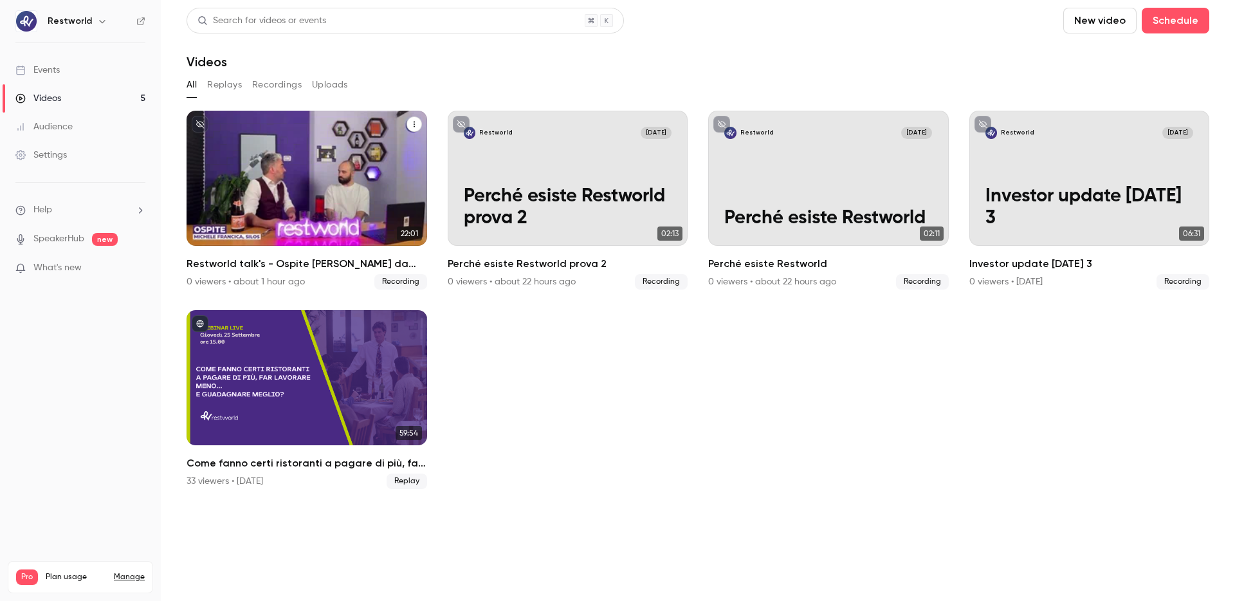
click at [304, 181] on p "Restworld talk's - Ospite [PERSON_NAME] da Silos" at bounding box center [307, 197] width 208 height 66
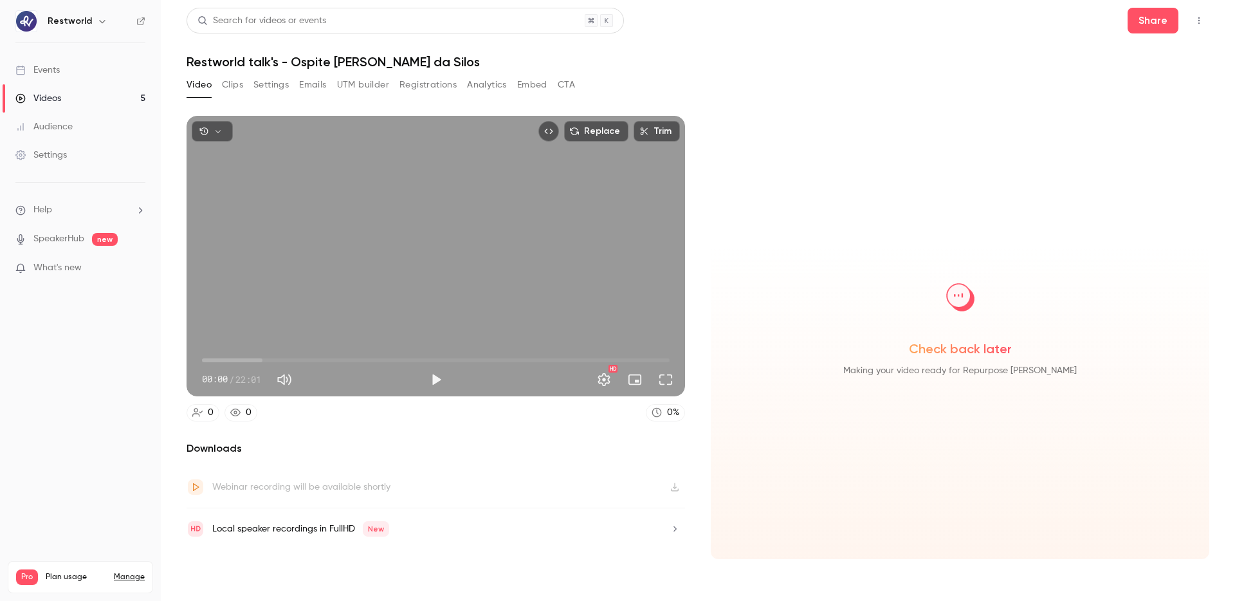
click at [345, 470] on div "Webinar recording will be available shortly" at bounding box center [436, 487] width 499 height 42
click at [369, 483] on div "Webinar recording will be available shortly" at bounding box center [301, 486] width 178 height 15
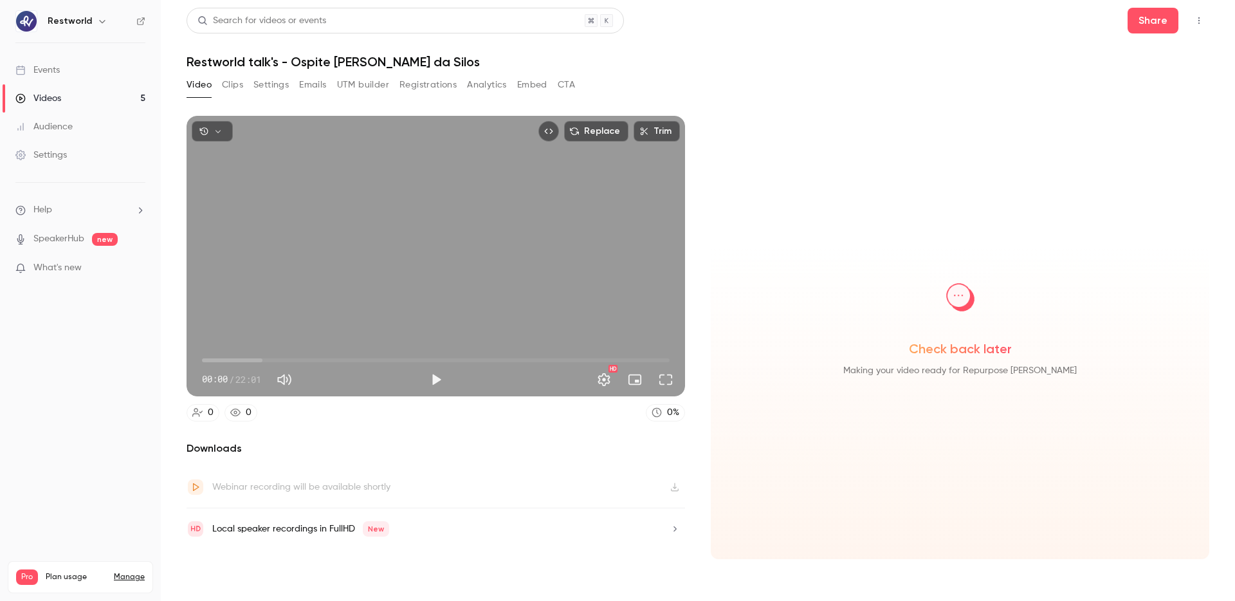
click at [220, 133] on icon "button" at bounding box center [218, 131] width 9 height 9
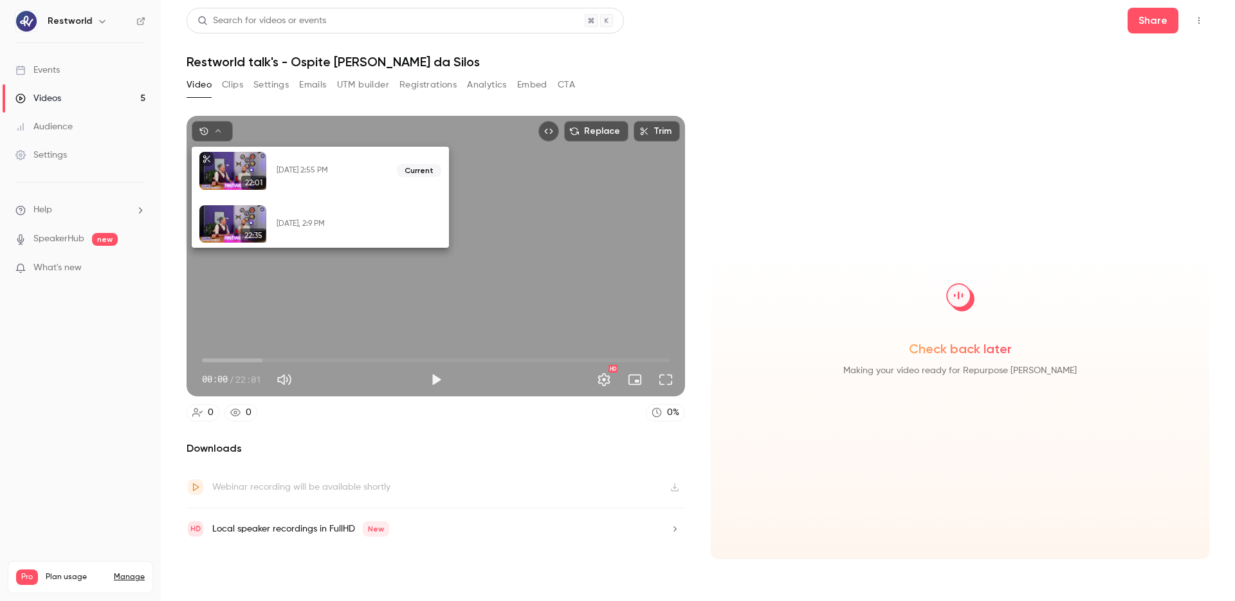
click at [244, 117] on div at bounding box center [617, 300] width 1235 height 601
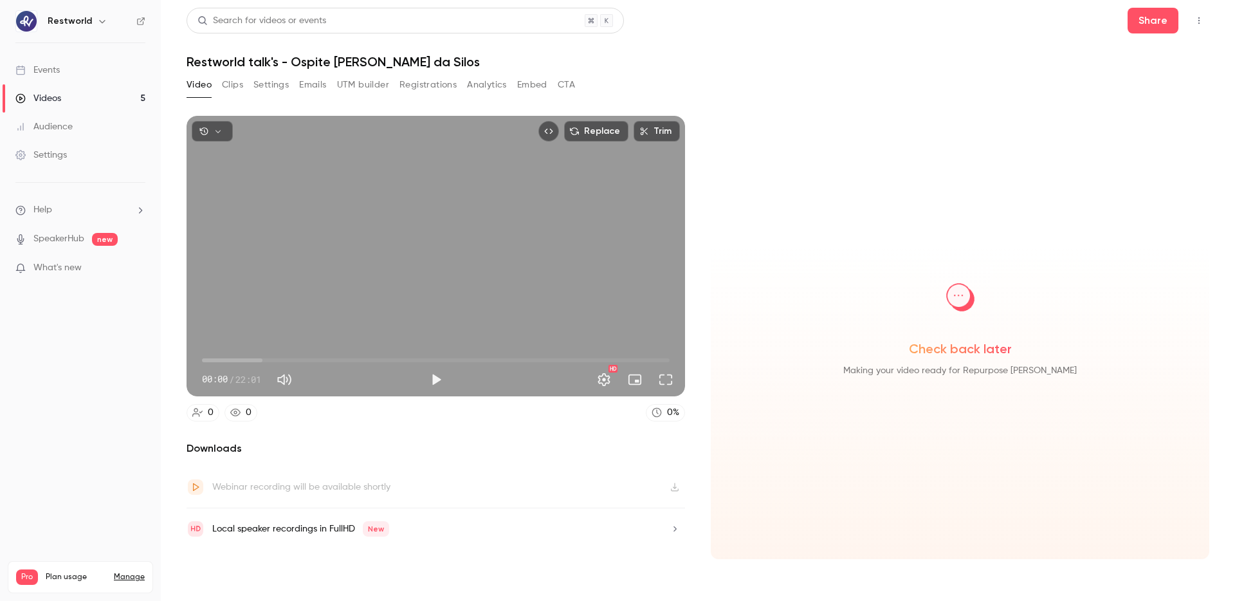
click at [278, 84] on button "Settings" at bounding box center [270, 85] width 35 height 21
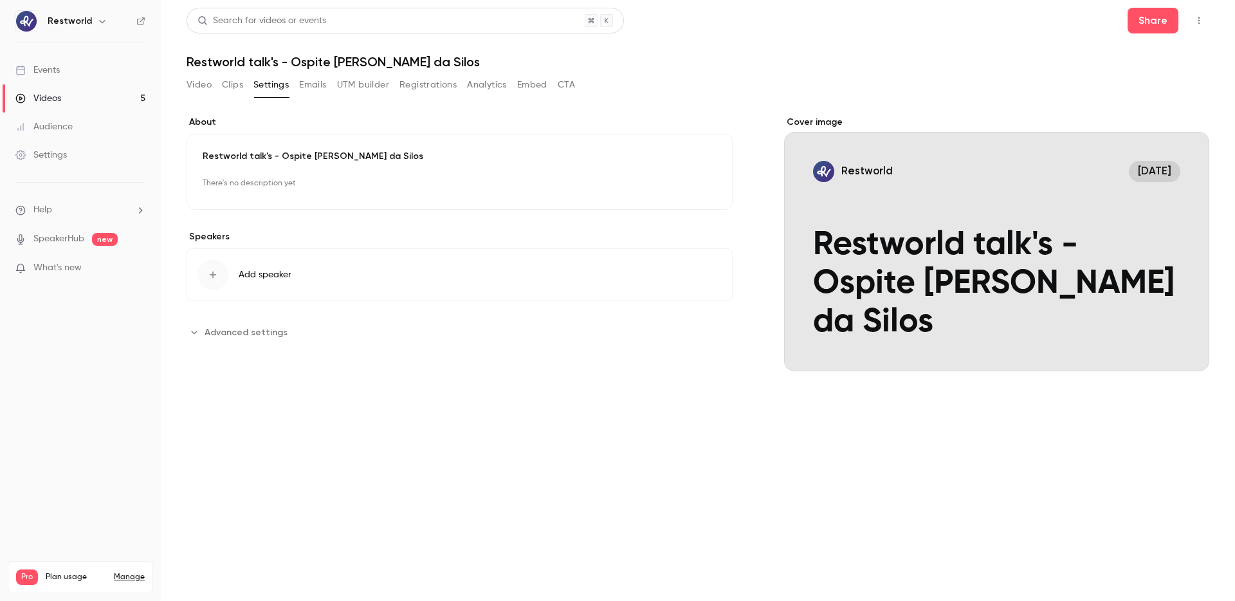
click at [307, 92] on button "Emails" at bounding box center [312, 85] width 27 height 21
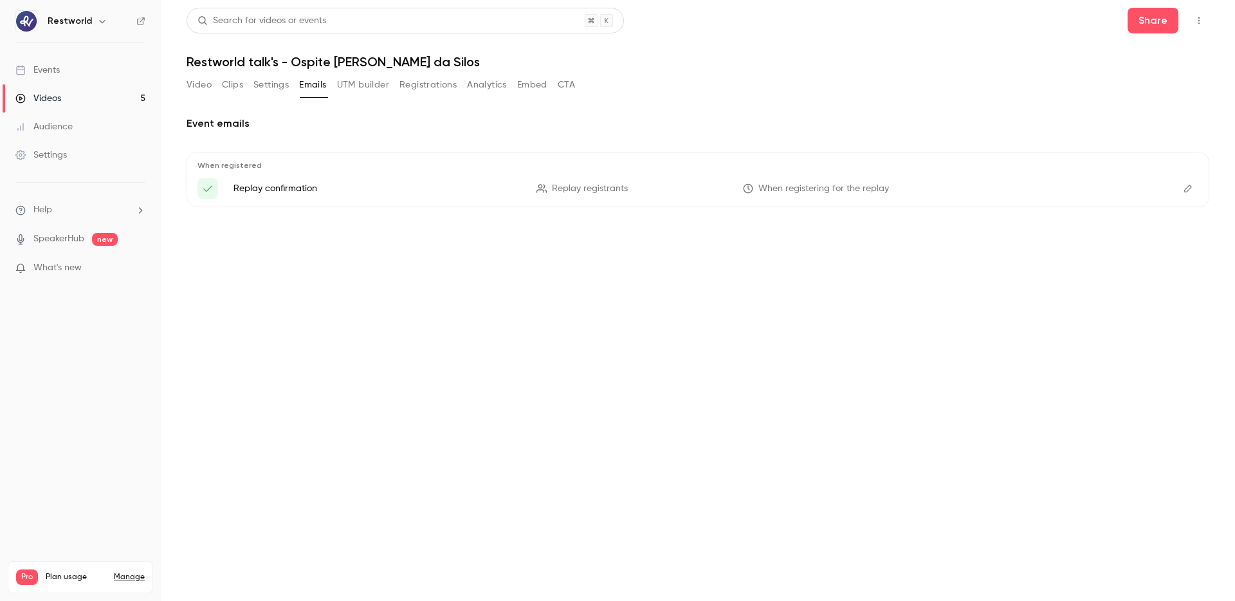
click at [371, 89] on button "UTM builder" at bounding box center [363, 85] width 52 height 21
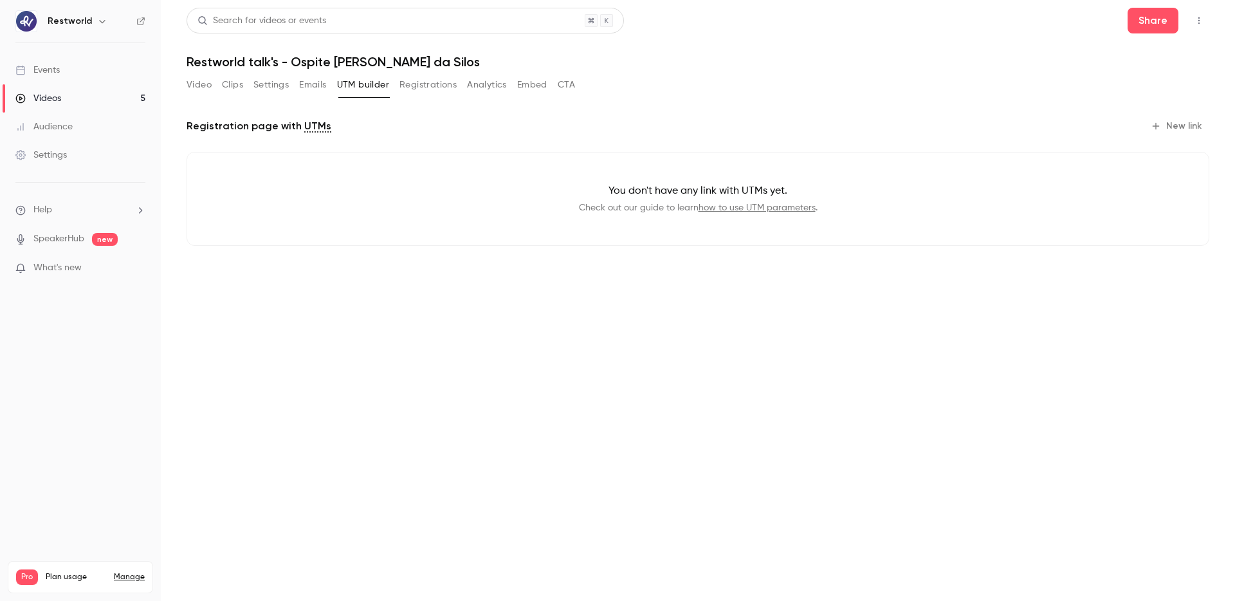
click at [453, 88] on button "Registrations" at bounding box center [428, 85] width 57 height 21
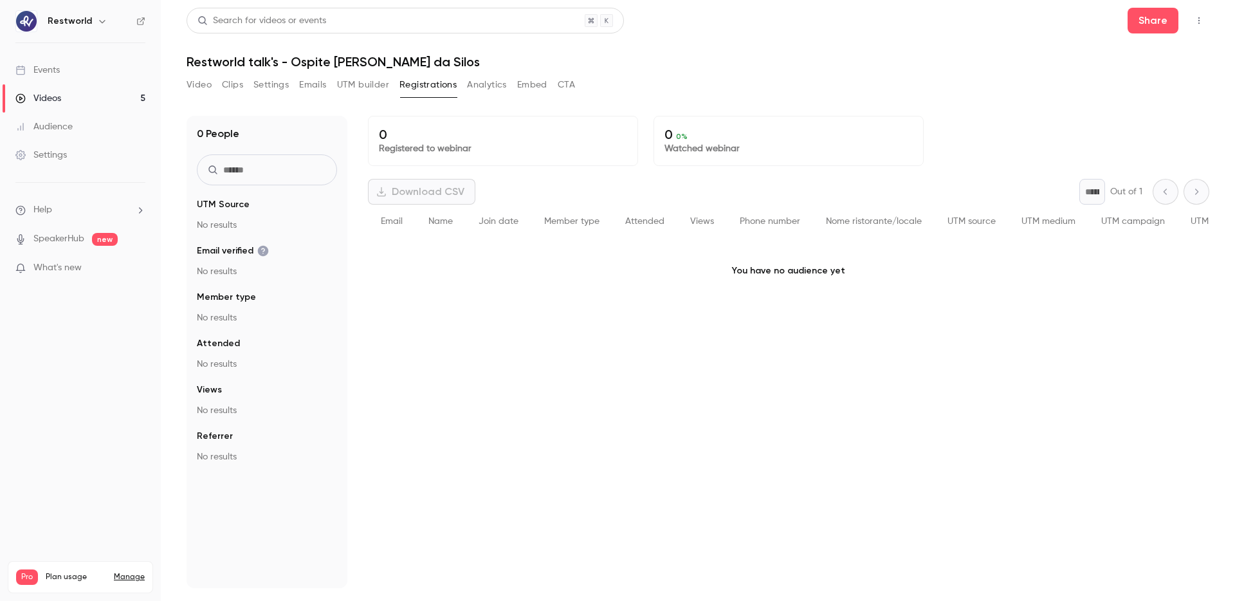
click at [483, 84] on button "Analytics" at bounding box center [487, 85] width 40 height 21
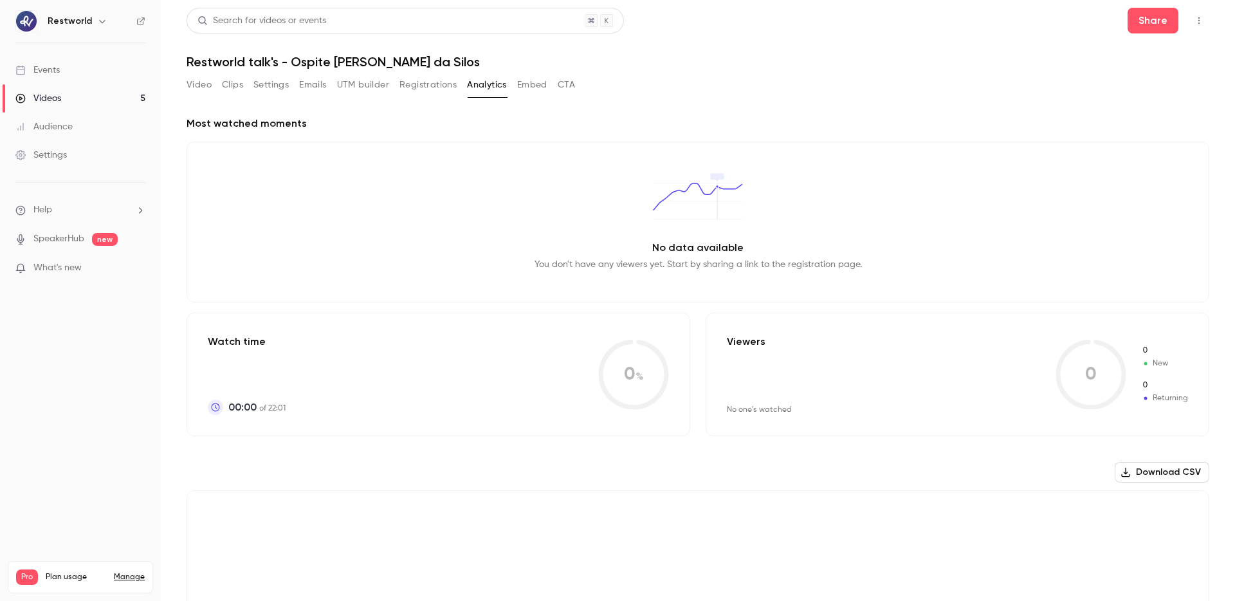
click at [536, 82] on button "Embed" at bounding box center [532, 85] width 30 height 21
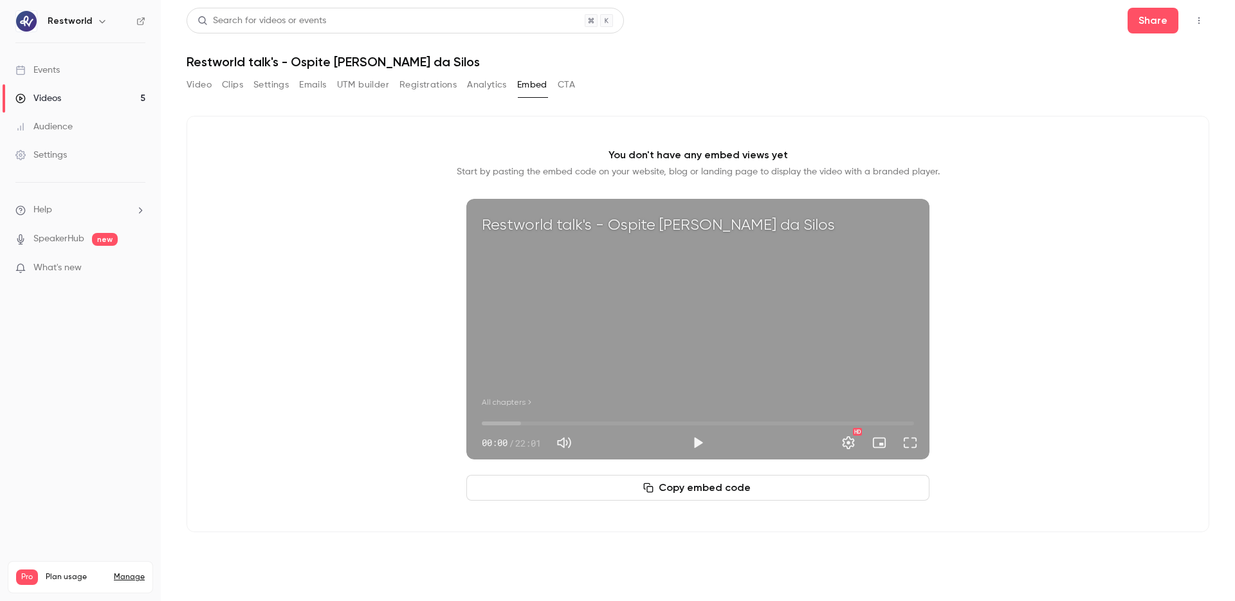
click at [571, 82] on button "CTA" at bounding box center [566, 85] width 17 height 21
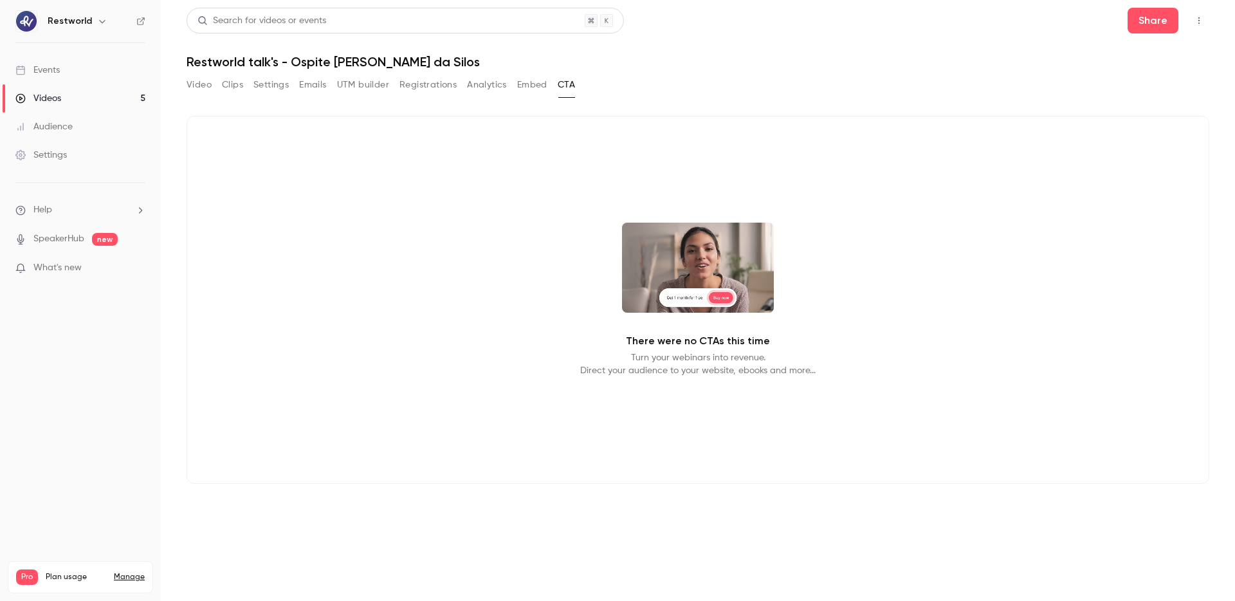
click at [533, 85] on button "Embed" at bounding box center [532, 85] width 30 height 21
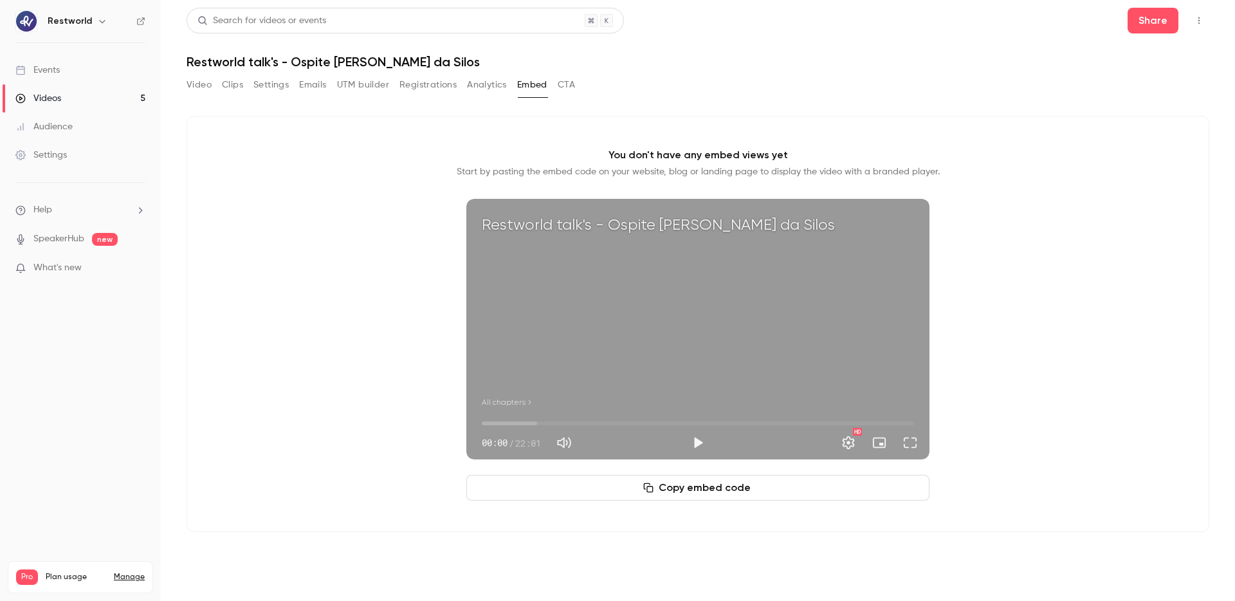
click at [198, 86] on button "Video" at bounding box center [199, 85] width 25 height 21
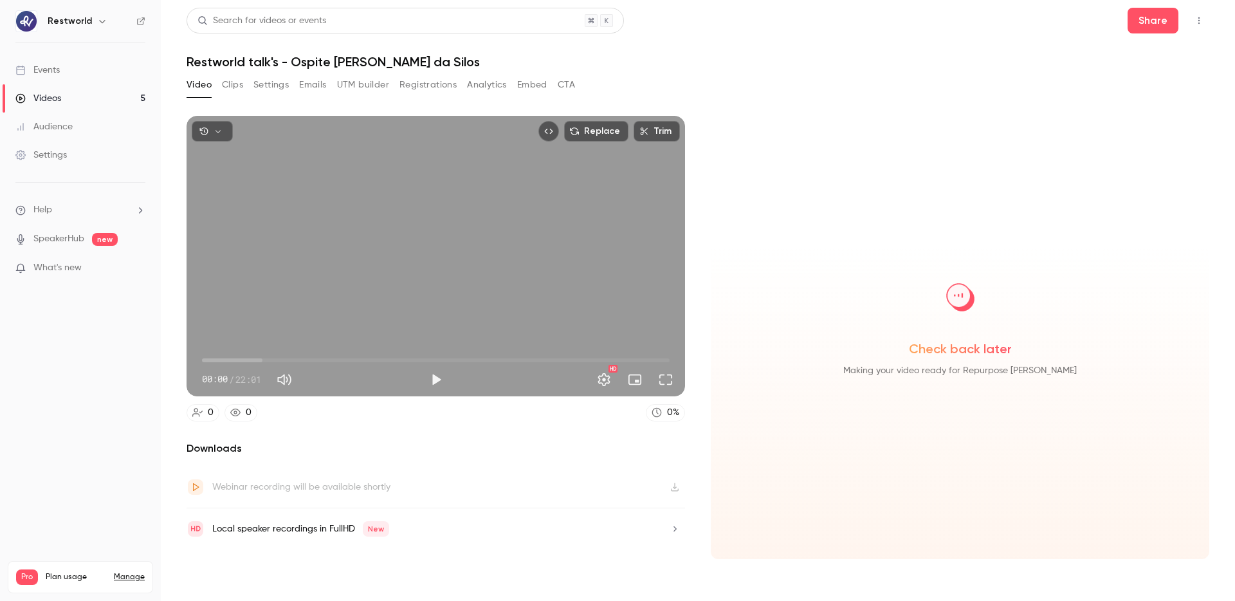
click at [331, 488] on div "Webinar recording will be available shortly" at bounding box center [301, 486] width 178 height 15
click at [356, 490] on div "Webinar recording will be available shortly" at bounding box center [301, 486] width 178 height 15
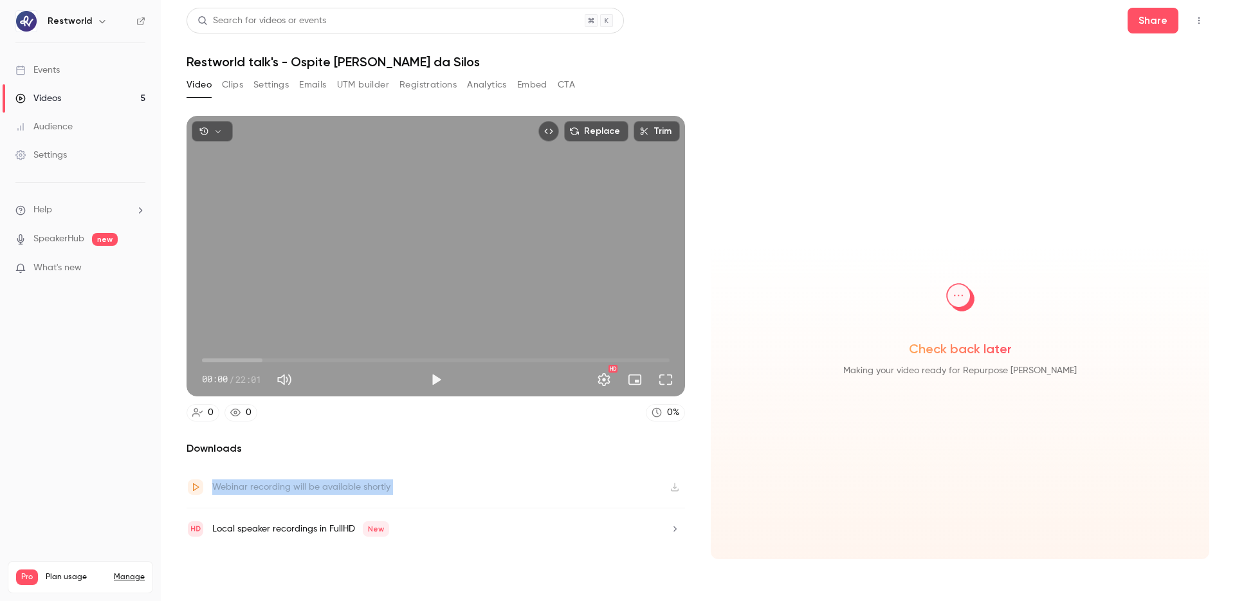
click at [356, 490] on div "Webinar recording will be available shortly" at bounding box center [301, 486] width 178 height 15
click at [378, 490] on div "Webinar recording will be available shortly" at bounding box center [301, 486] width 178 height 15
drag, startPoint x: 378, startPoint y: 490, endPoint x: 278, endPoint y: 490, distance: 100.4
click at [278, 490] on div "Webinar recording will be available shortly" at bounding box center [301, 486] width 178 height 15
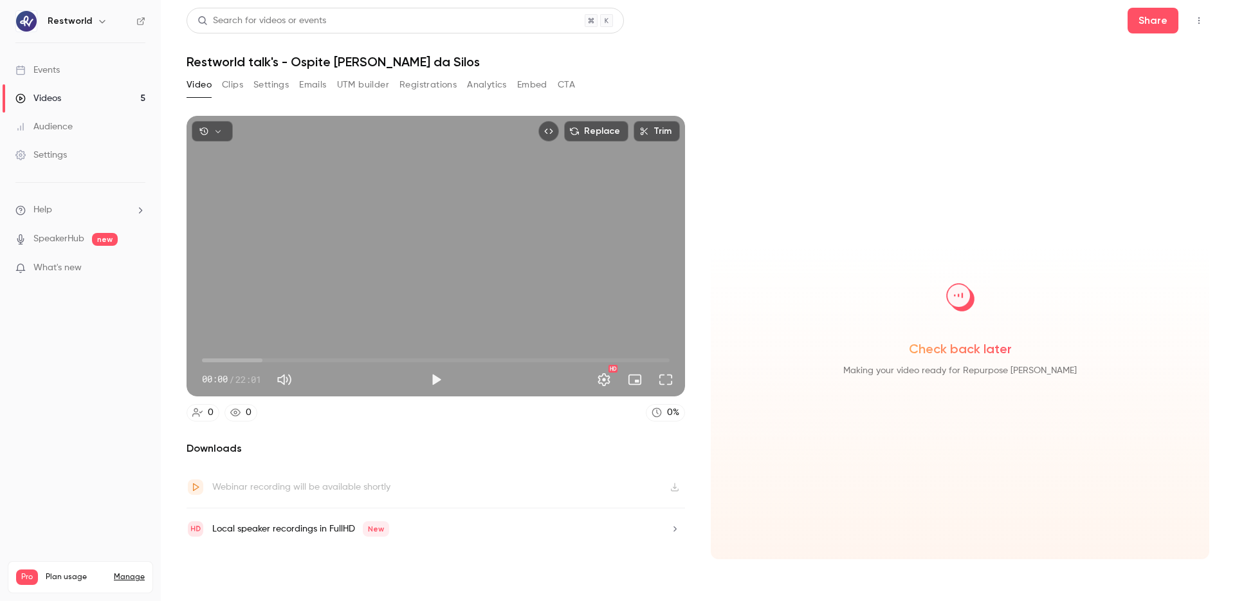
click at [87, 238] on p "SpeakerHub new" at bounding box center [66, 239] width 102 height 14
click at [67, 243] on link "SpeakerHub" at bounding box center [58, 239] width 51 height 14
click at [105, 101] on link "Videos 5" at bounding box center [80, 98] width 161 height 28
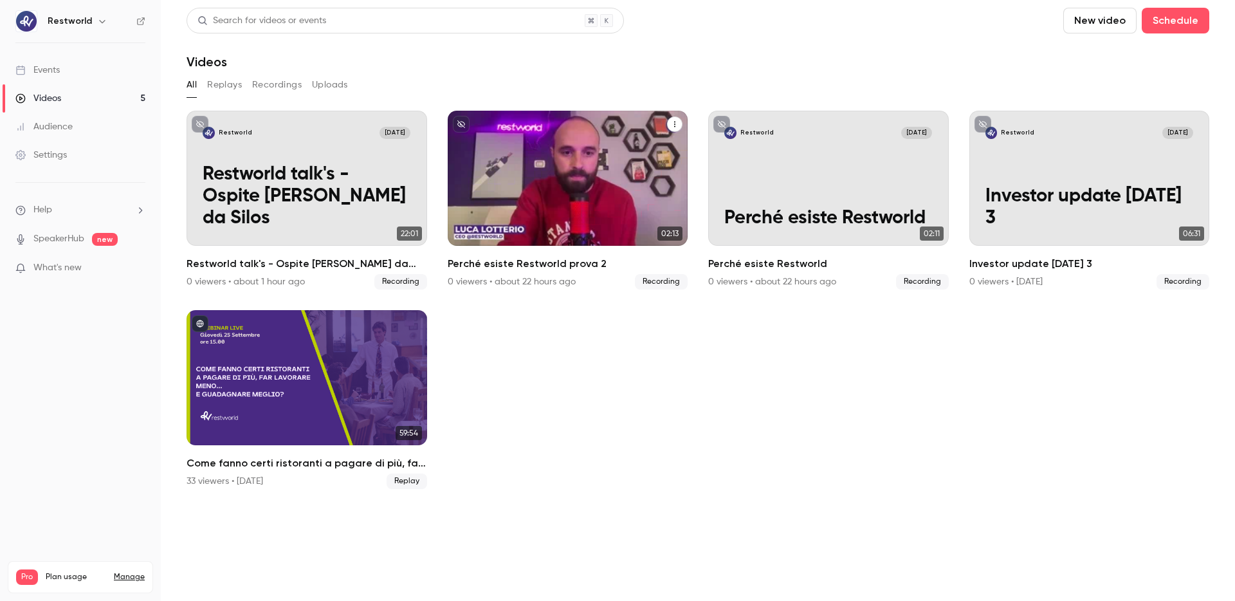
click at [586, 166] on div "Restworld [DATE] Perché esiste Restworld prova 2" at bounding box center [568, 178] width 241 height 135
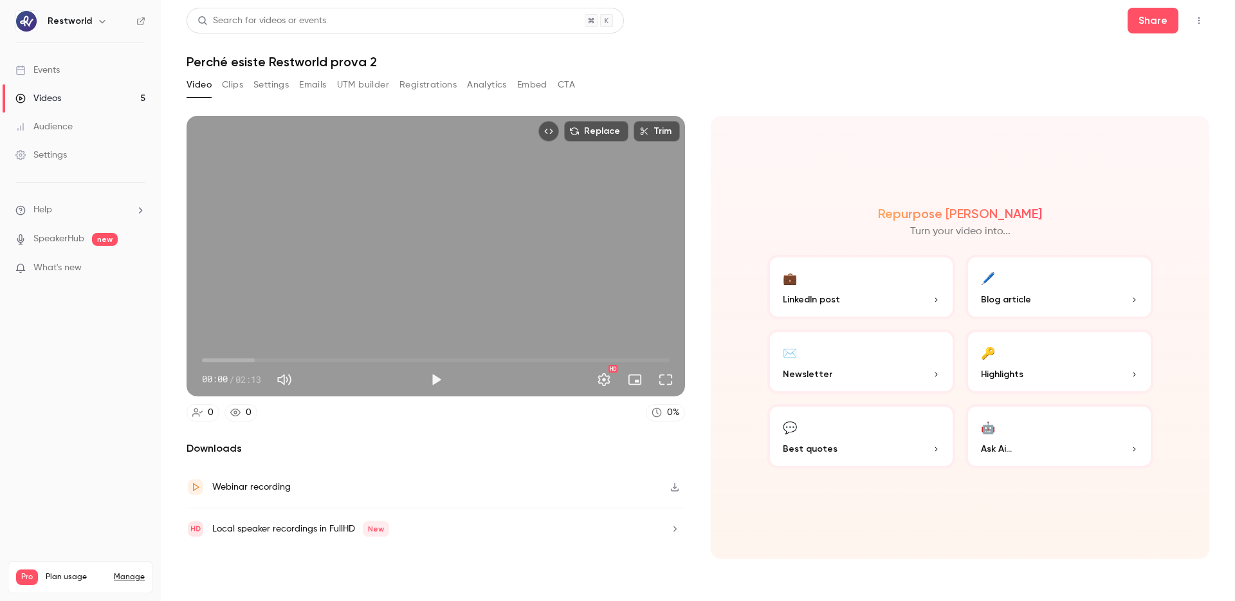
click at [118, 88] on link "Videos 5" at bounding box center [80, 98] width 161 height 28
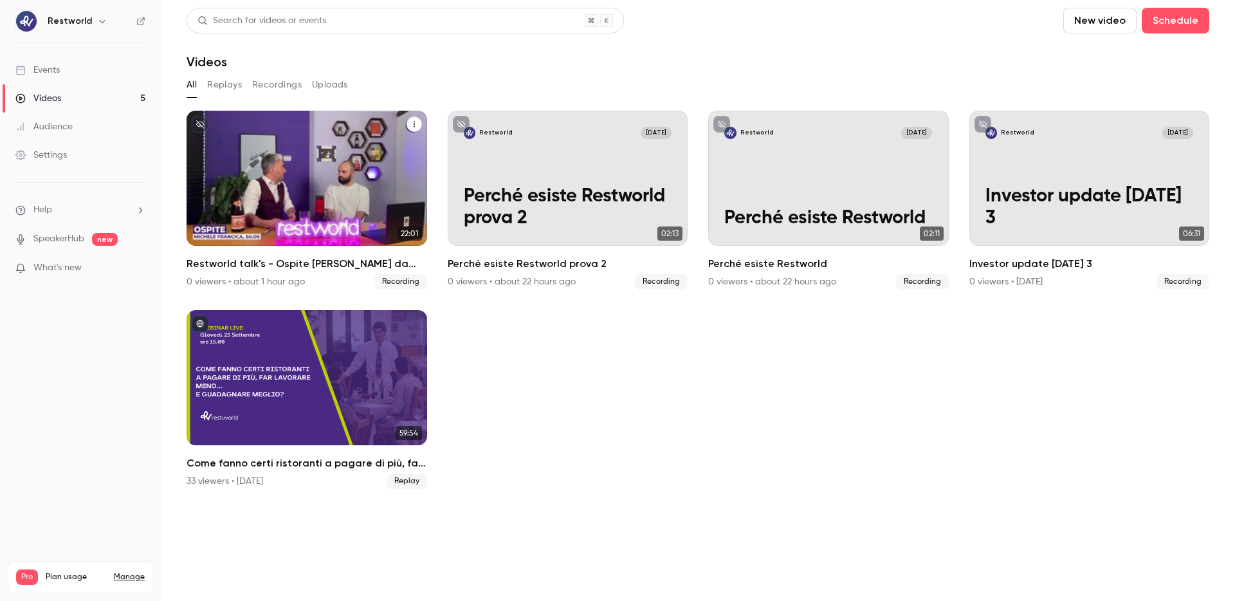
click at [371, 229] on p "Restworld talk's - Ospite [PERSON_NAME] da Silos" at bounding box center [307, 197] width 208 height 66
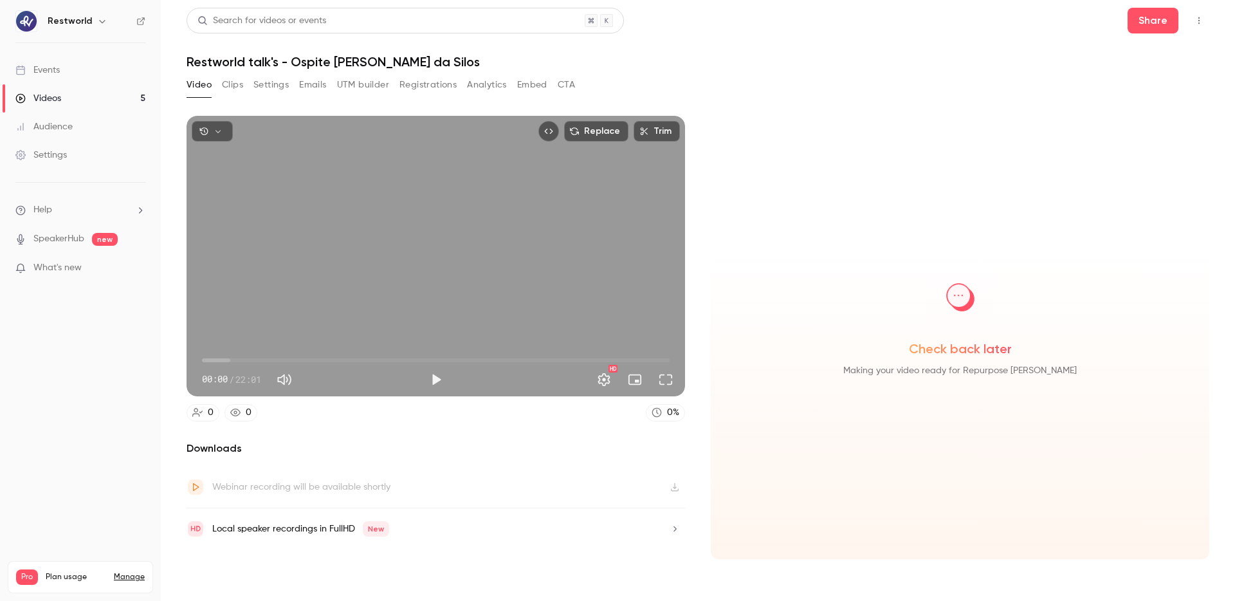
click at [237, 82] on button "Clips" at bounding box center [232, 85] width 21 height 21
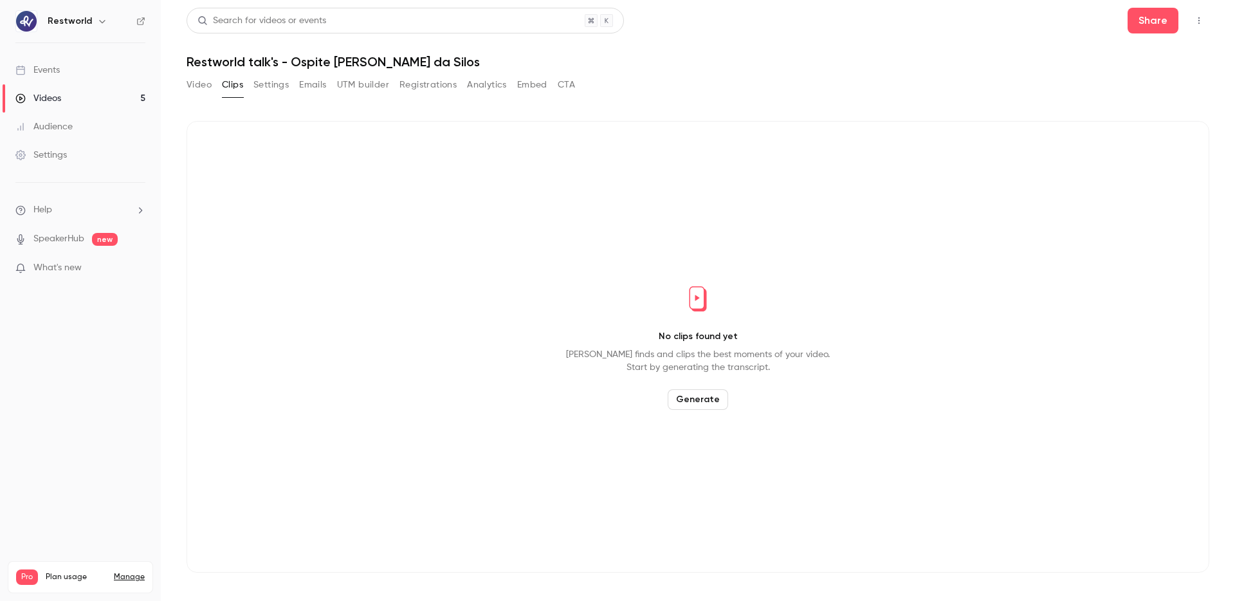
click at [199, 86] on button "Video" at bounding box center [199, 85] width 25 height 21
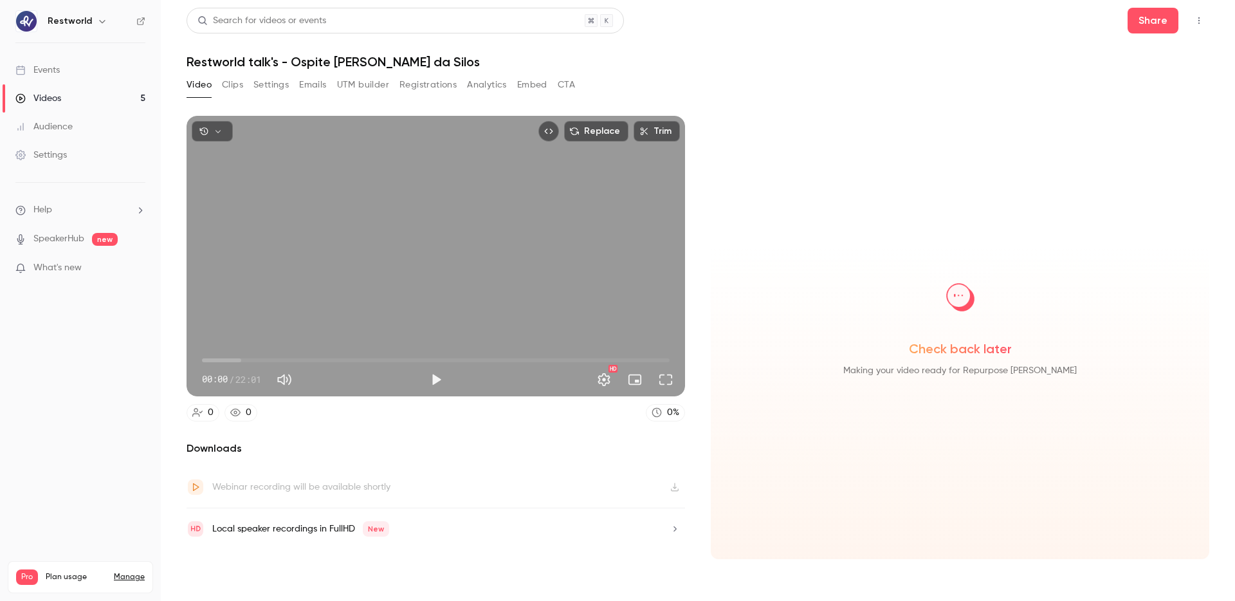
click at [226, 129] on button "button" at bounding box center [212, 131] width 41 height 21
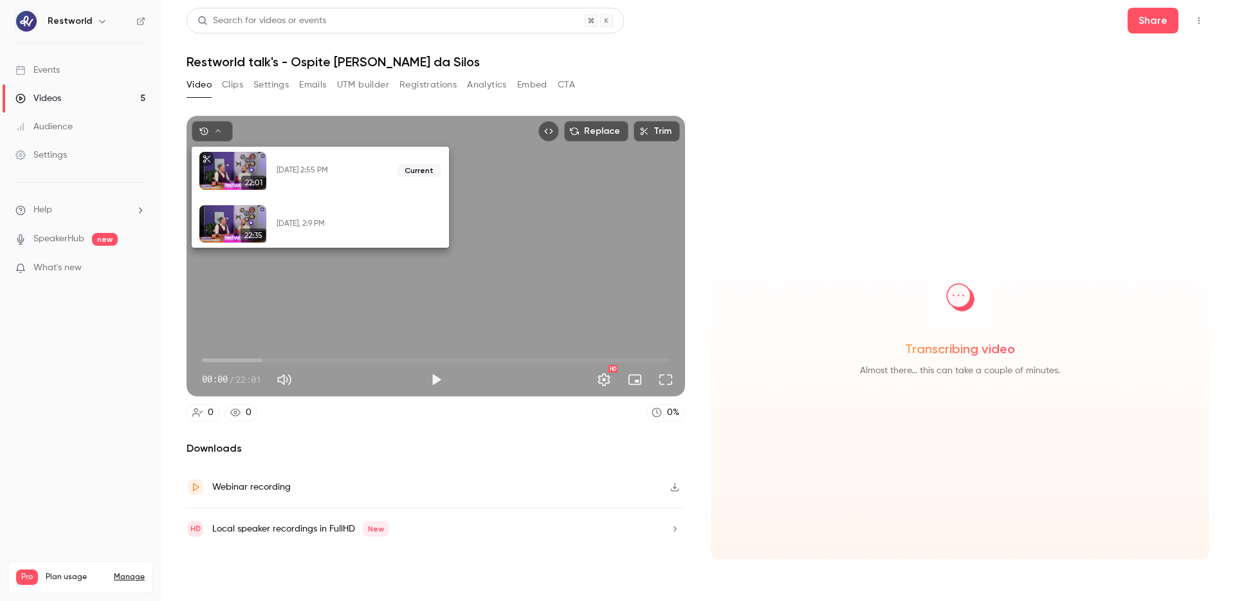
click at [300, 225] on div "[DATE], 2:9 PM" at bounding box center [315, 224] width 77 height 10
click at [739, 322] on div at bounding box center [617, 300] width 1235 height 601
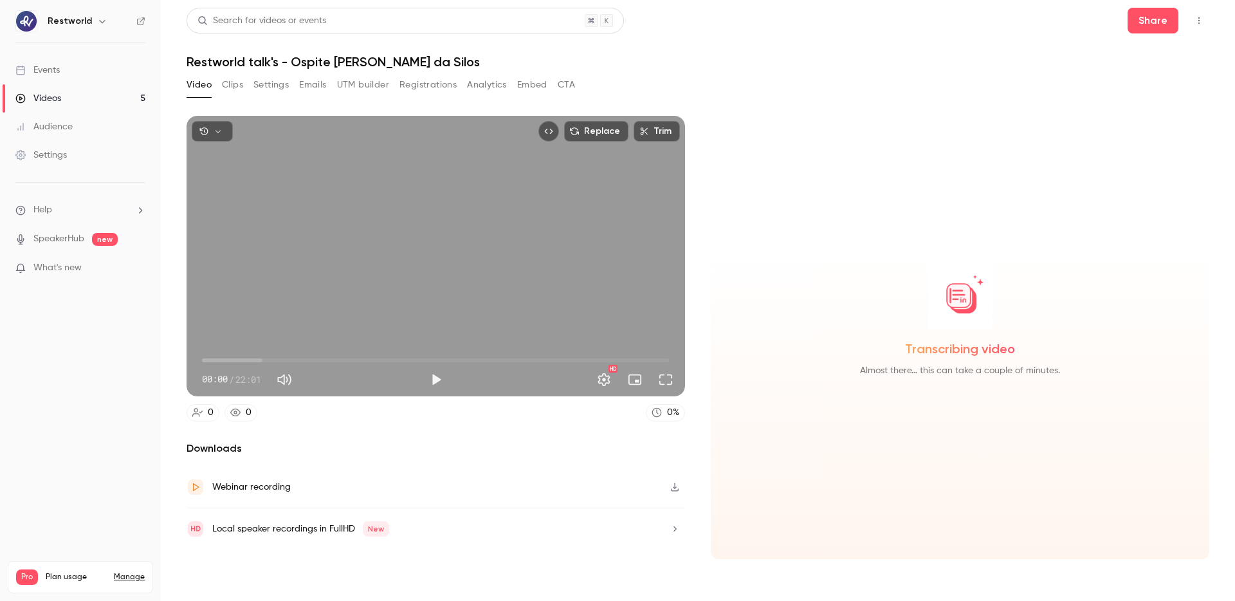
click at [66, 97] on link "Videos 5" at bounding box center [80, 98] width 161 height 28
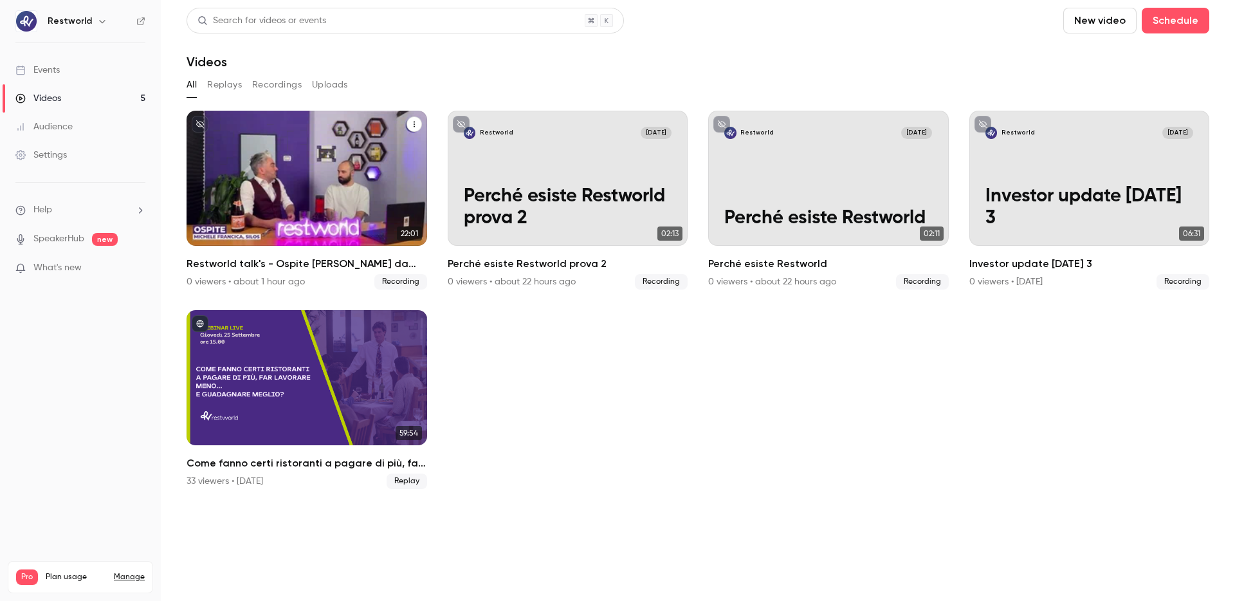
click at [271, 169] on p "Restworld talk's - Ospite [PERSON_NAME] da Silos" at bounding box center [307, 197] width 208 height 66
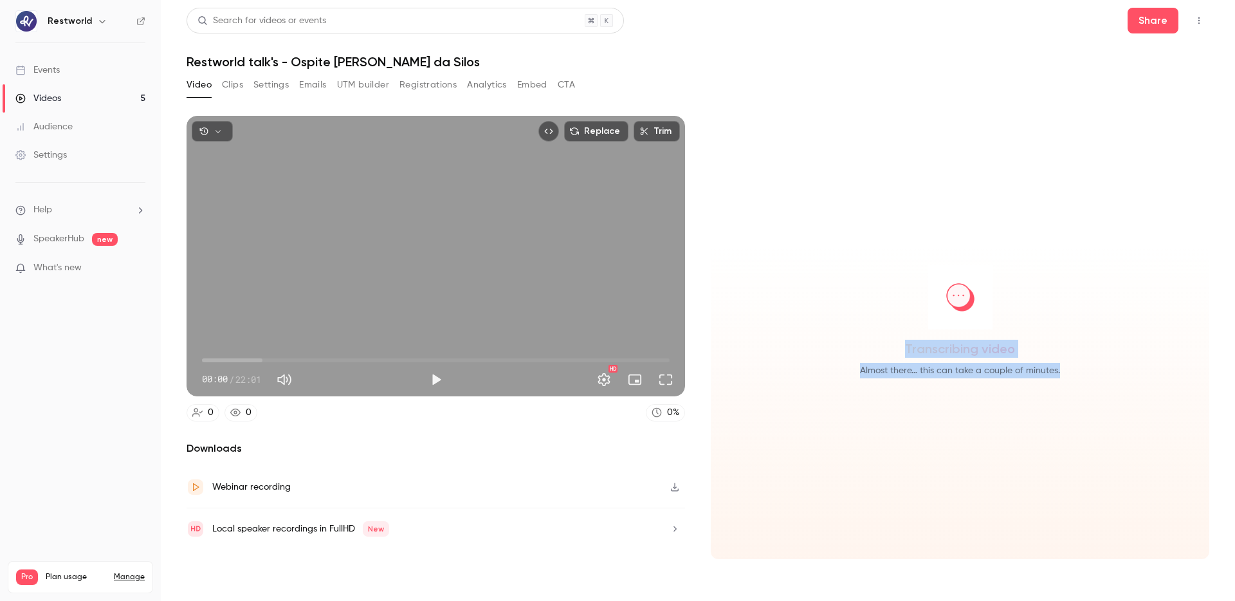
drag, startPoint x: 907, startPoint y: 344, endPoint x: 986, endPoint y: 392, distance: 93.0
click at [986, 389] on div "Transcribing video Almost there… this can take a couple of minutes." at bounding box center [960, 337] width 499 height 443
click at [986, 392] on div "Transcribing video Almost there… this can take a couple of minutes." at bounding box center [960, 337] width 499 height 443
click at [634, 490] on div "Webinar recording" at bounding box center [436, 487] width 499 height 42
click at [796, 149] on div "Transcribing video Almost there… this can take a couple of minutes." at bounding box center [960, 337] width 499 height 443
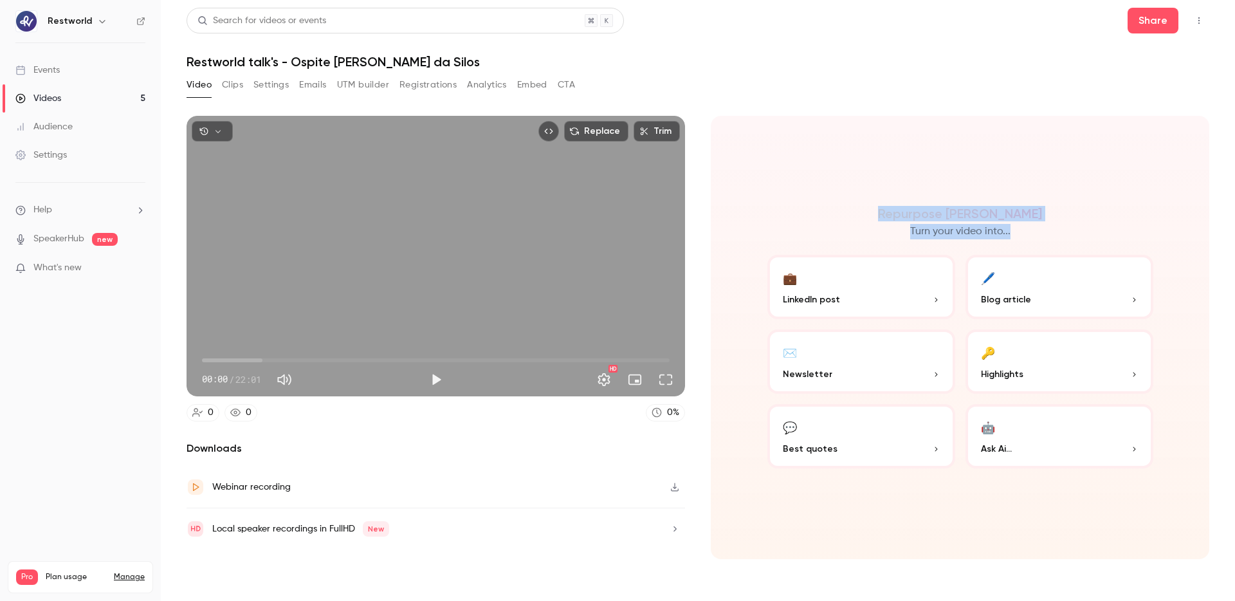
drag, startPoint x: 923, startPoint y: 212, endPoint x: 1004, endPoint y: 239, distance: 86.1
click at [1004, 239] on div "Repurpose Ai Turn your video into..." at bounding box center [960, 222] width 396 height 33
click at [1004, 239] on p "Turn your video into..." at bounding box center [960, 231] width 100 height 15
drag, startPoint x: 946, startPoint y: 228, endPoint x: 988, endPoint y: 202, distance: 49.1
click at [988, 202] on div "Repurpose Ai Turn your video into... 💼 LinkedIn post 🖊️ Blog article ✉️ Newslet…" at bounding box center [960, 337] width 499 height 443
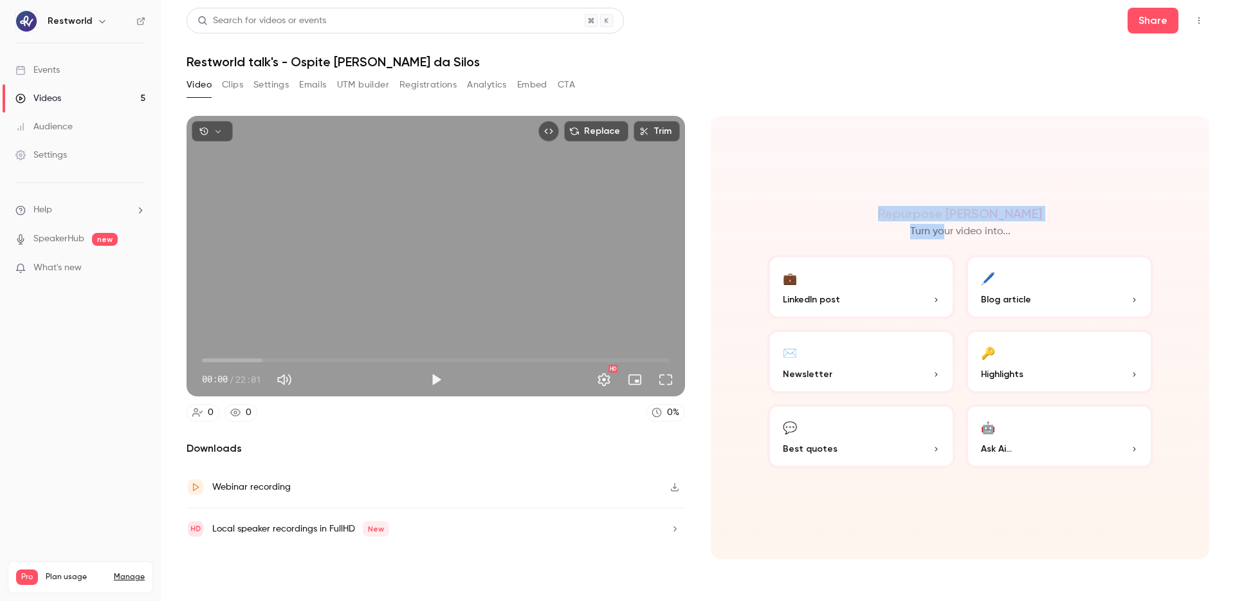
click at [988, 202] on div "Repurpose Ai Turn your video into... 💼 LinkedIn post 🖊️ Blog article ✉️ Newslet…" at bounding box center [960, 337] width 499 height 443
click at [242, 77] on button "Clips" at bounding box center [232, 85] width 21 height 21
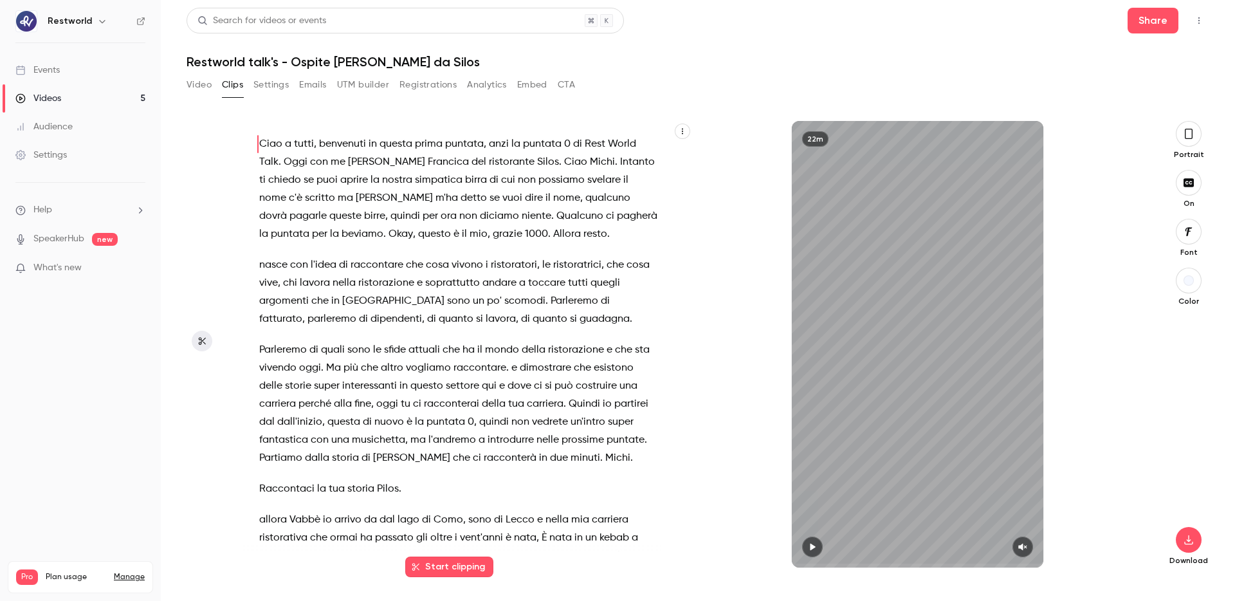
click at [681, 125] on button "button" at bounding box center [682, 131] width 15 height 15
click at [659, 161] on div "Copy transcript" at bounding box center [631, 161] width 98 height 13
click at [236, 92] on button "Clips" at bounding box center [232, 85] width 21 height 21
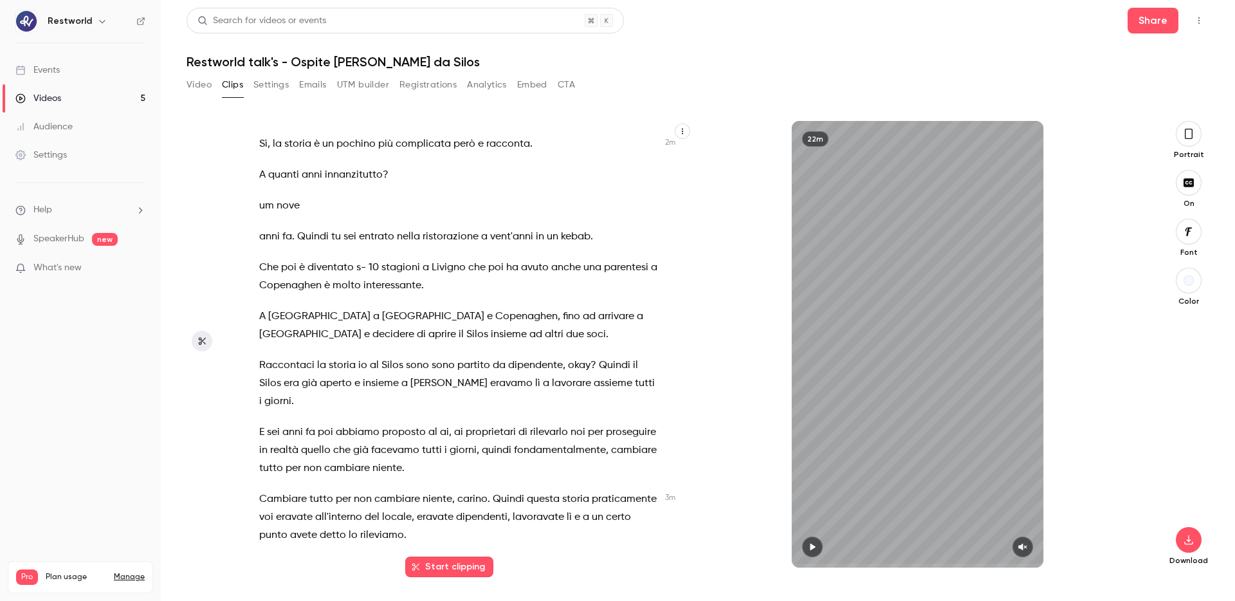
scroll to position [669, 0]
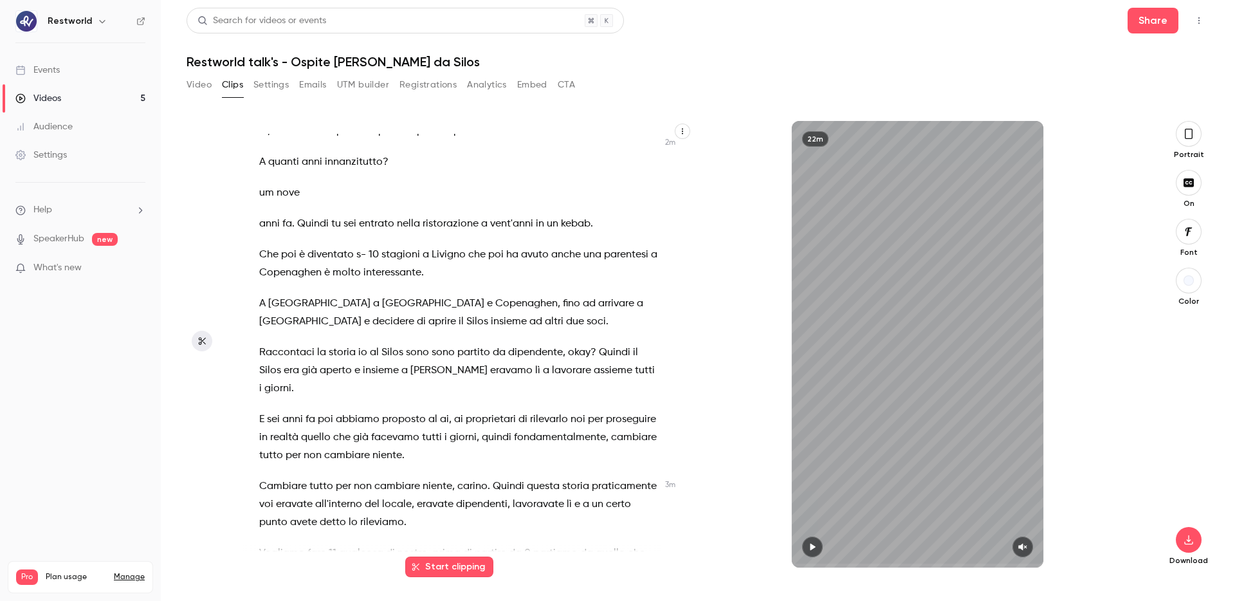
click at [198, 81] on button "Video" at bounding box center [199, 85] width 25 height 21
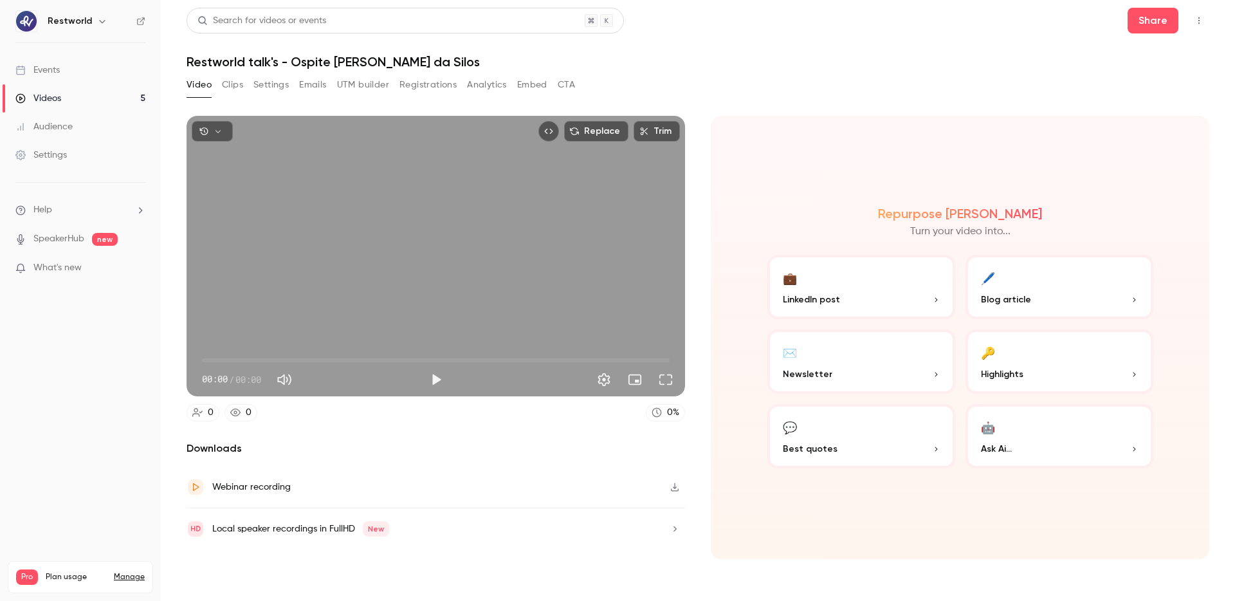
click at [238, 84] on button "Clips" at bounding box center [232, 85] width 21 height 21
